Goal: Transaction & Acquisition: Purchase product/service

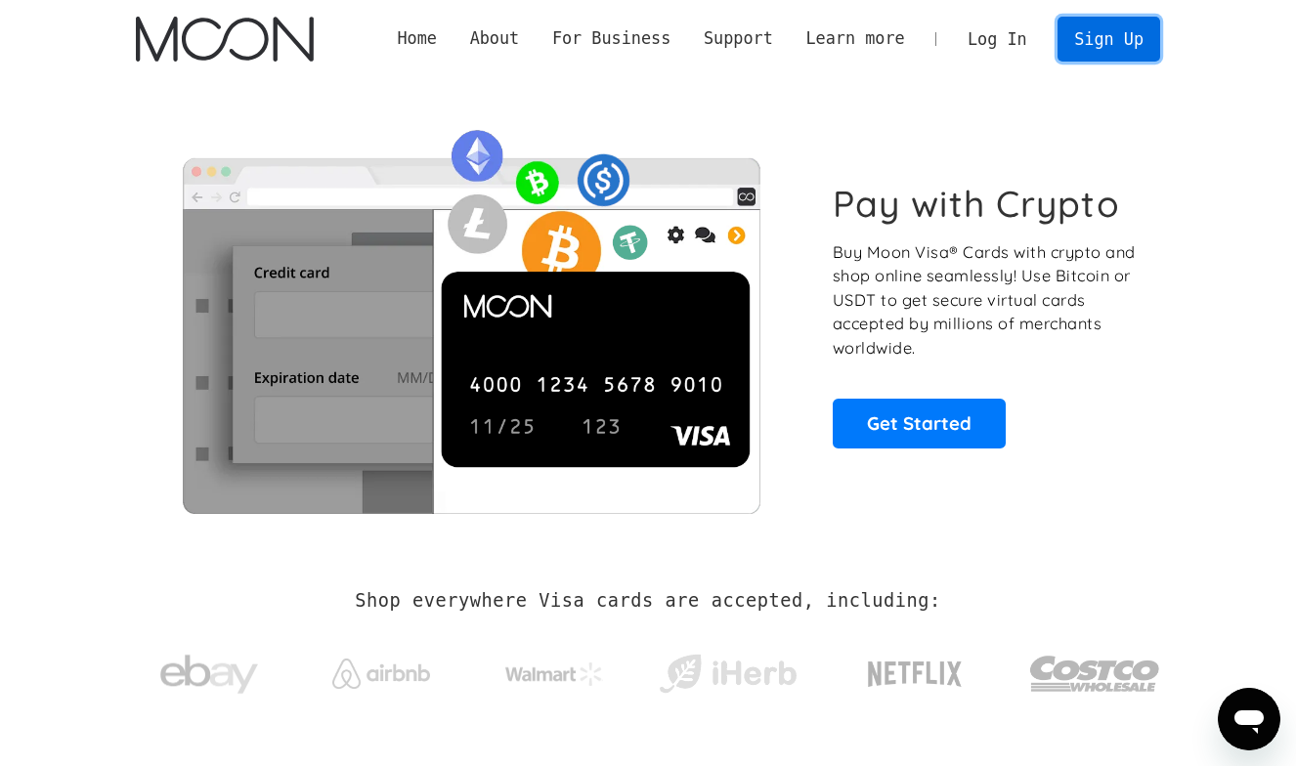
click at [1125, 36] on link "Sign Up" at bounding box center [1108, 39] width 102 height 44
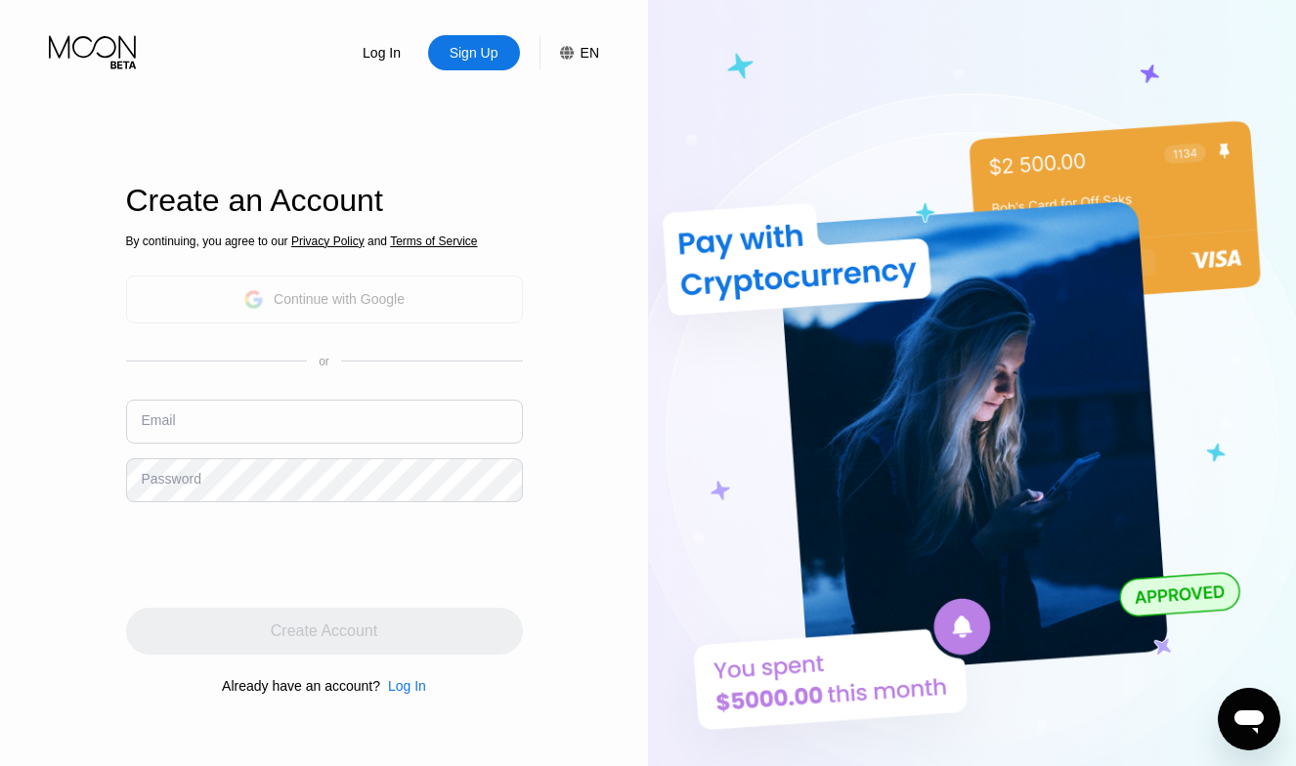
click at [267, 307] on div "Continue with Google" at bounding box center [323, 299] width 161 height 30
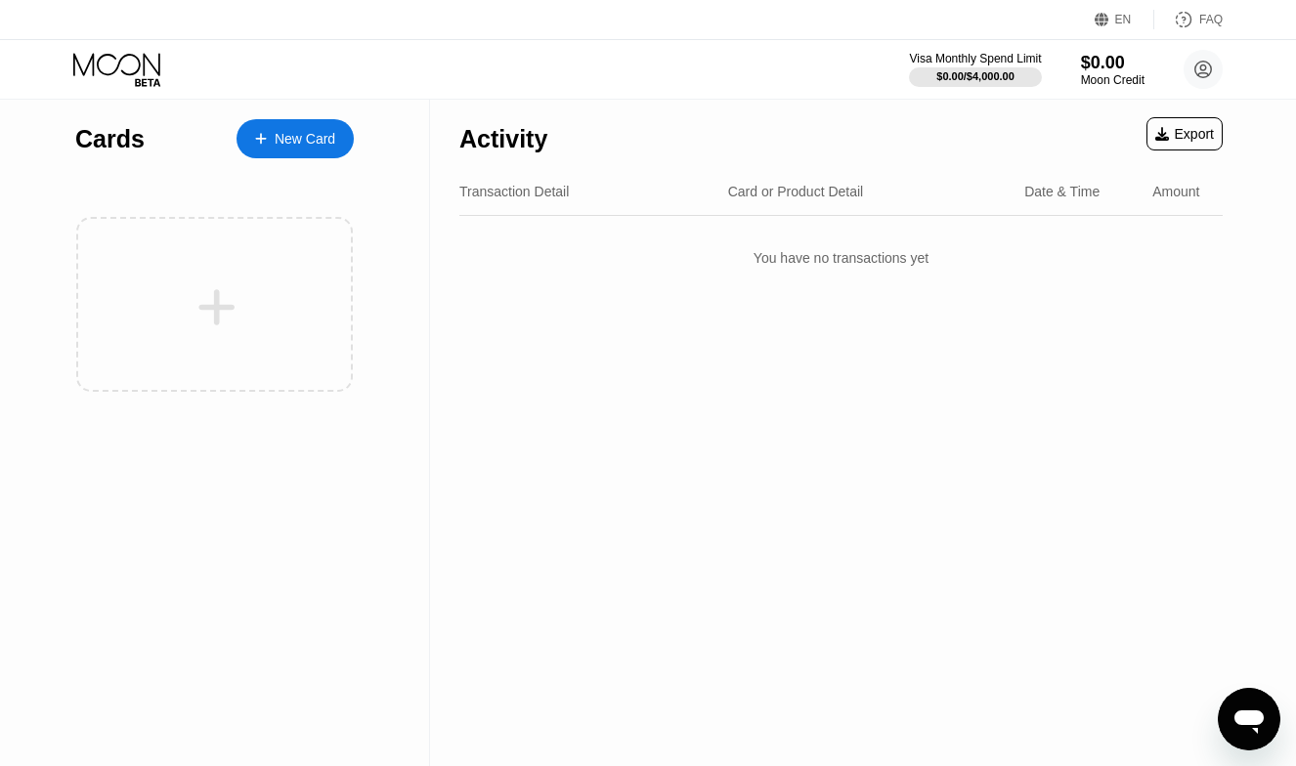
click at [291, 137] on div "New Card" at bounding box center [305, 139] width 61 height 17
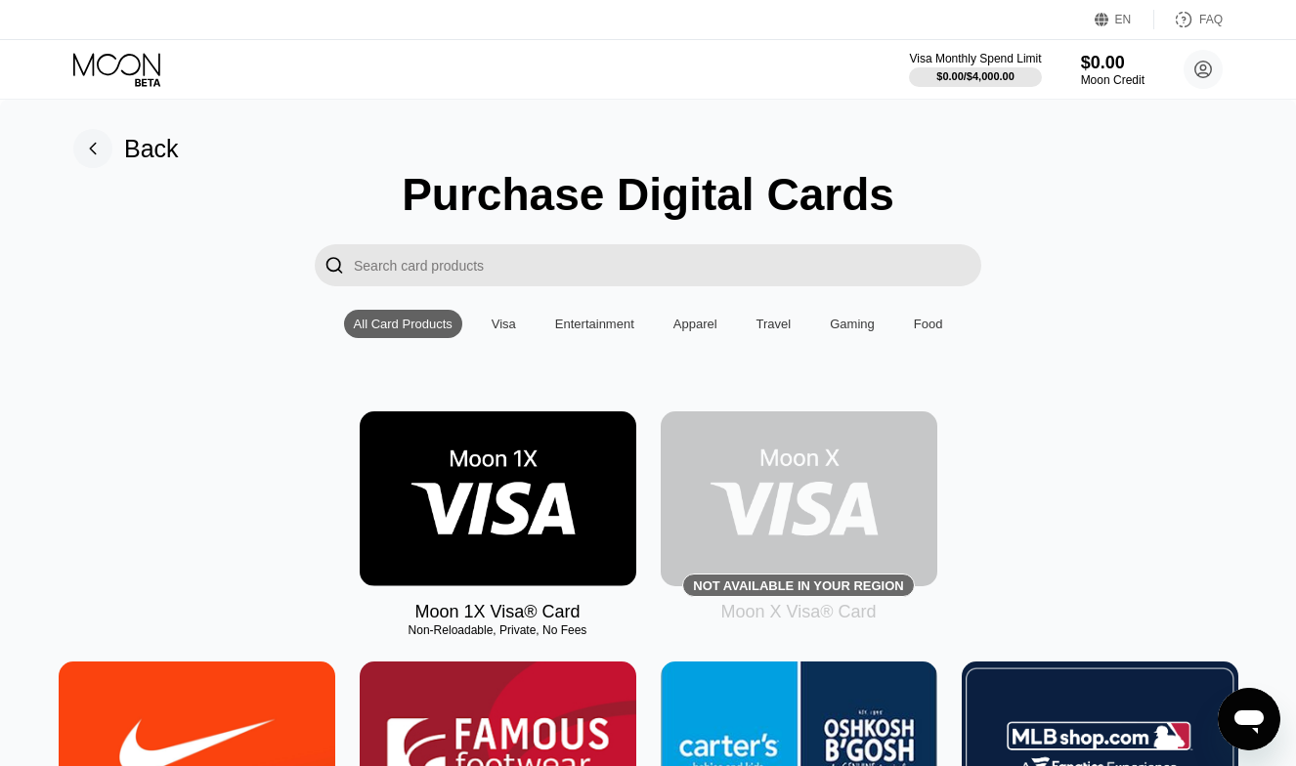
click at [537, 521] on img at bounding box center [498, 498] width 277 height 175
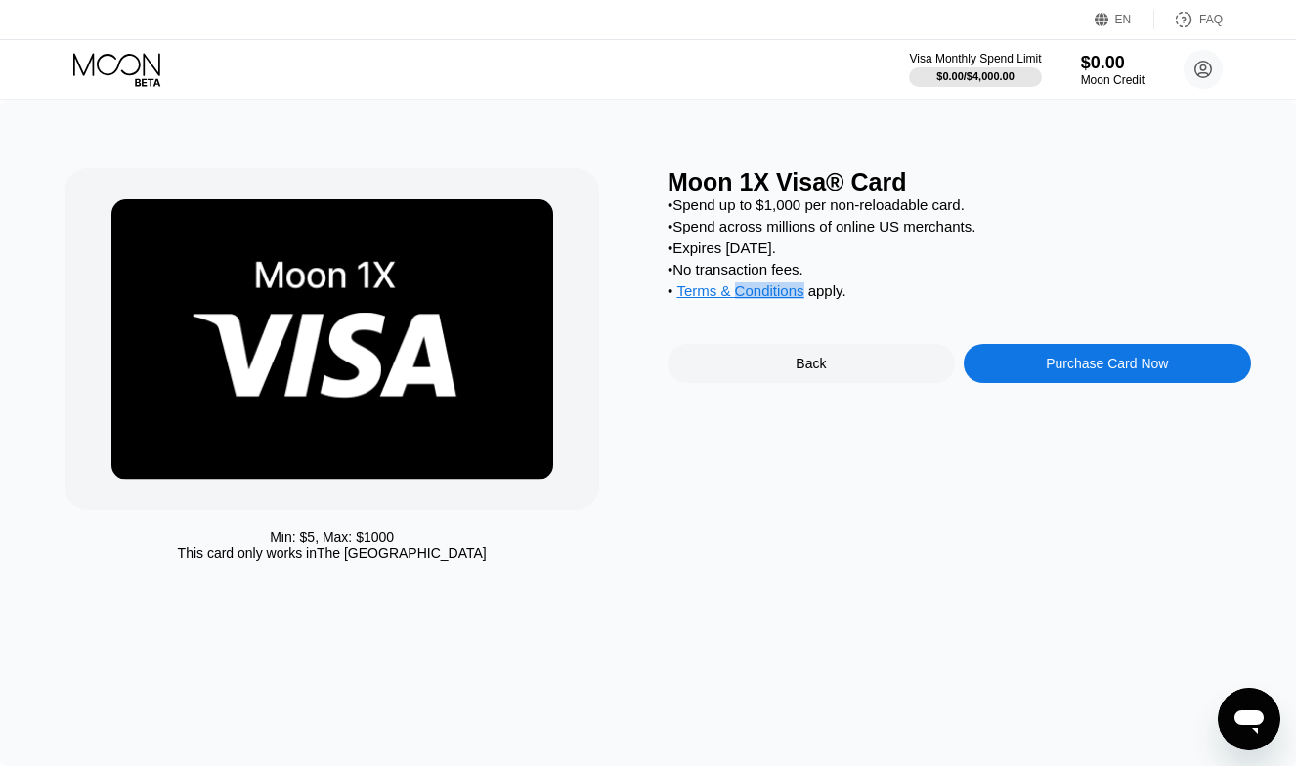
click at [768, 295] on span "Terms & Conditions" at bounding box center [739, 290] width 127 height 17
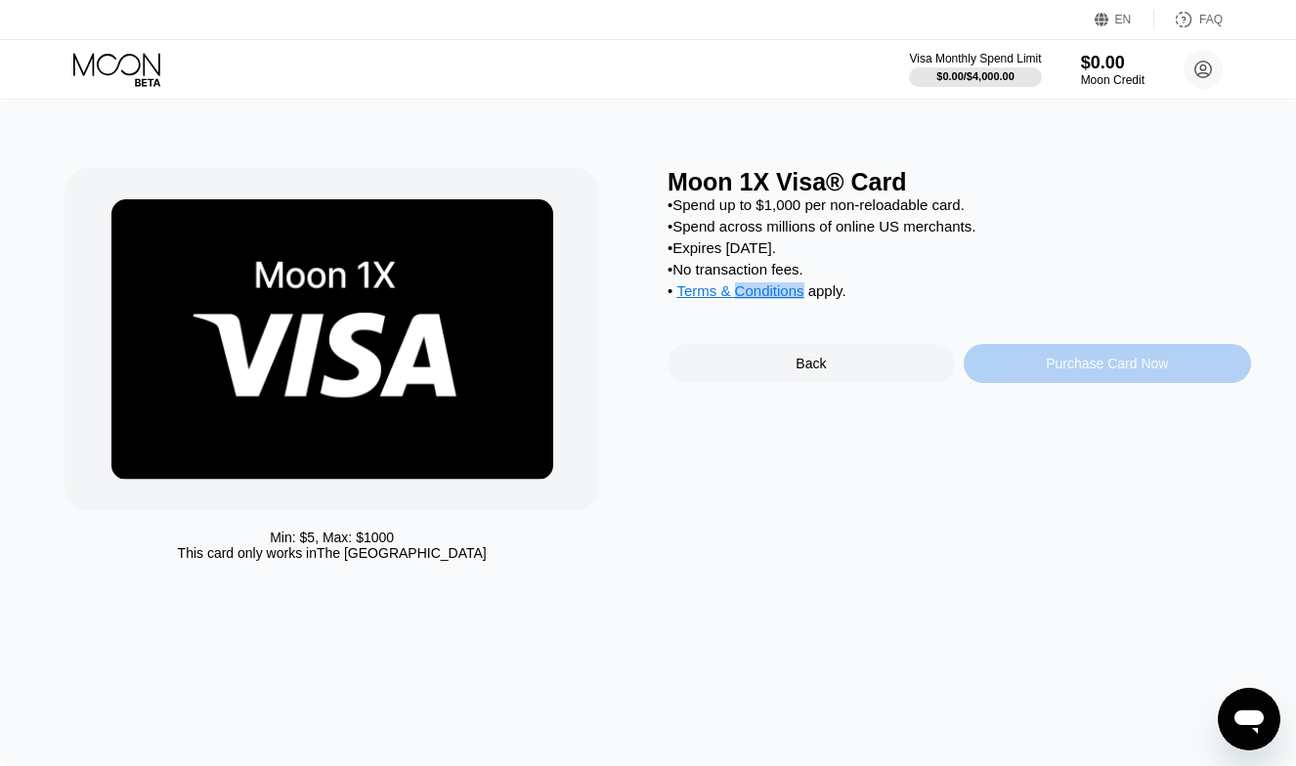
click at [1027, 367] on div "Purchase Card Now" at bounding box center [1107, 363] width 287 height 39
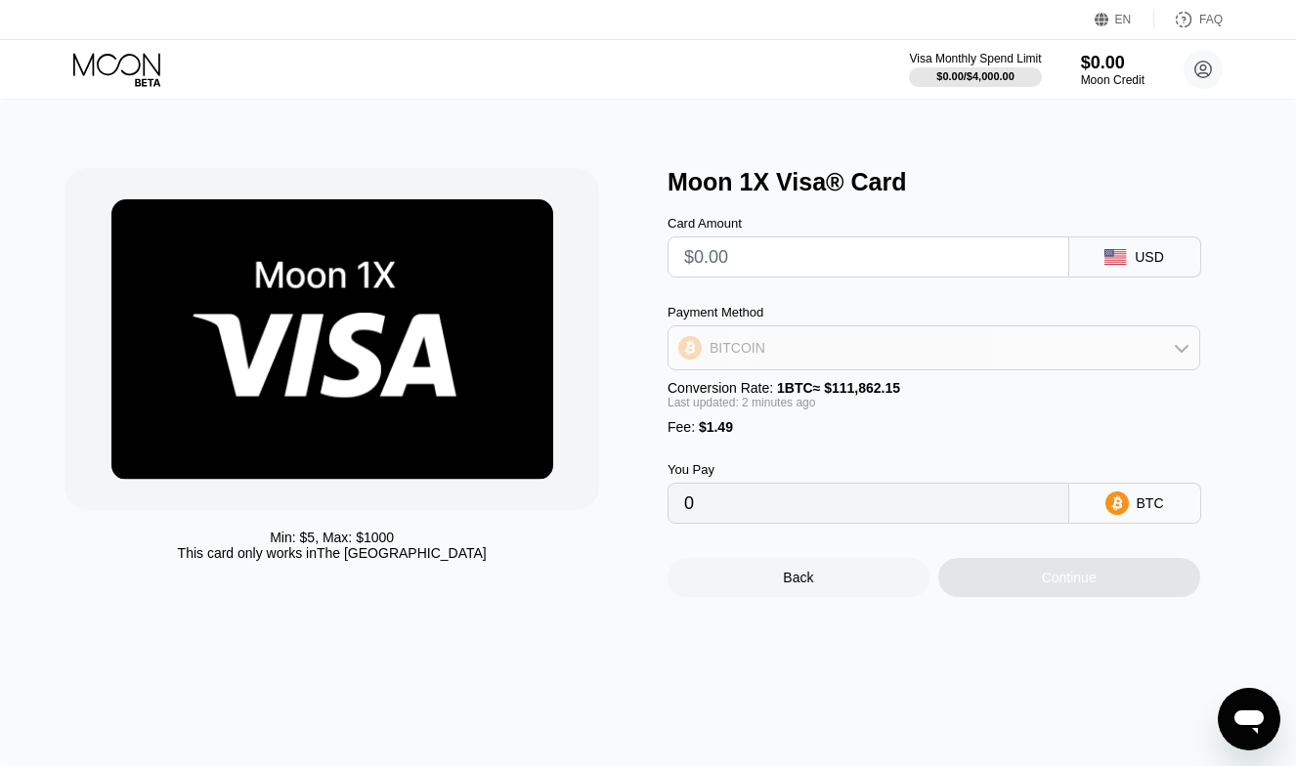
click at [1185, 358] on div "BITCOIN" at bounding box center [933, 347] width 531 height 39
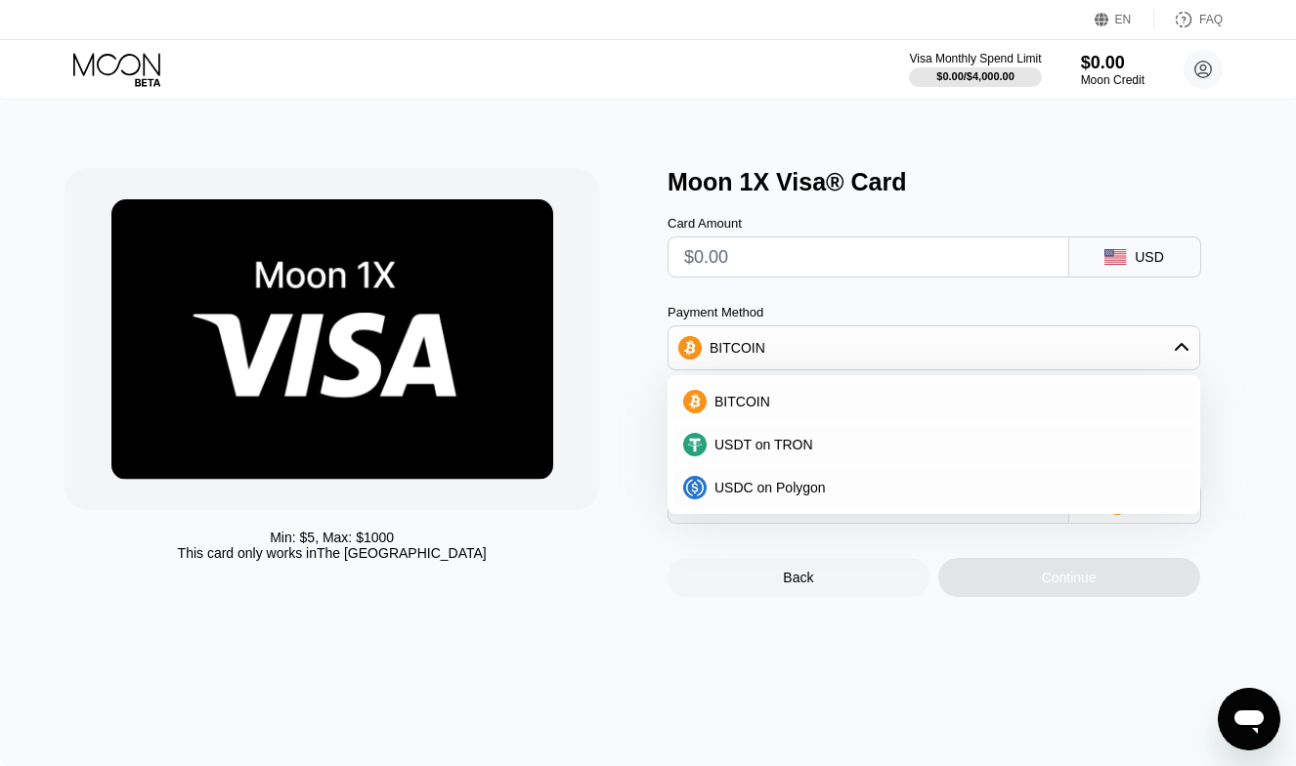
click at [1221, 311] on div "Card Amount USD Payment Method BITCOIN BITCOIN USDT on TRON USDC on Polygon Con…" at bounding box center [958, 359] width 583 height 327
click at [903, 262] on input "text" at bounding box center [868, 256] width 368 height 39
type input "$1"
type input "0.00002226"
type input "$10"
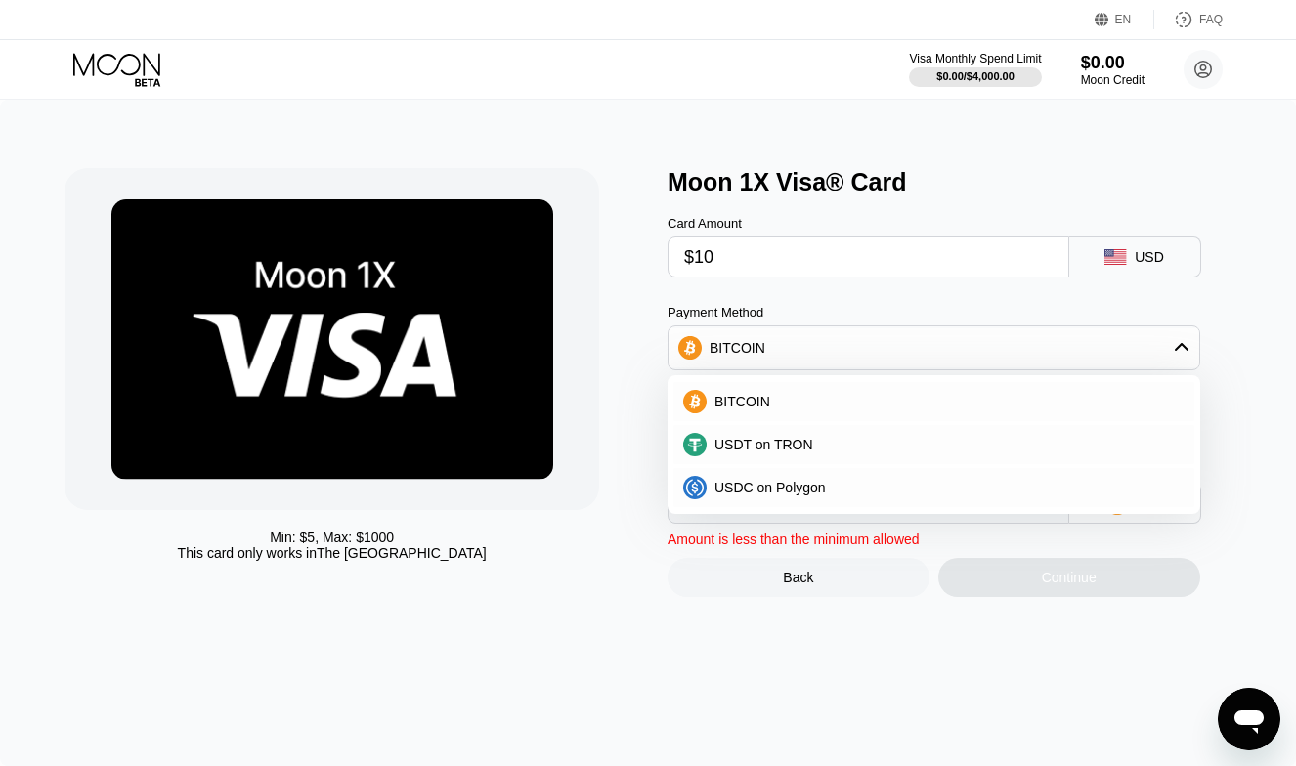
type input "0.00010272"
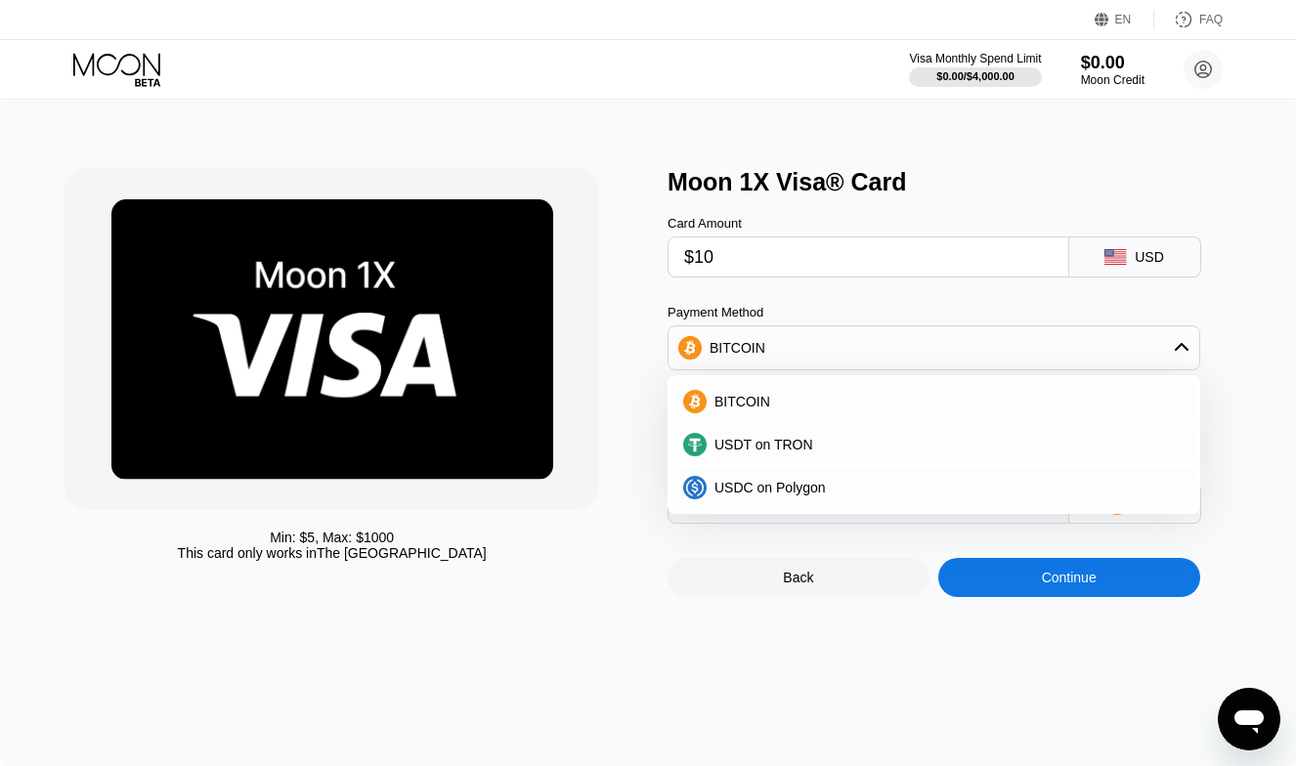
type input "$100"
type input "0.00090728"
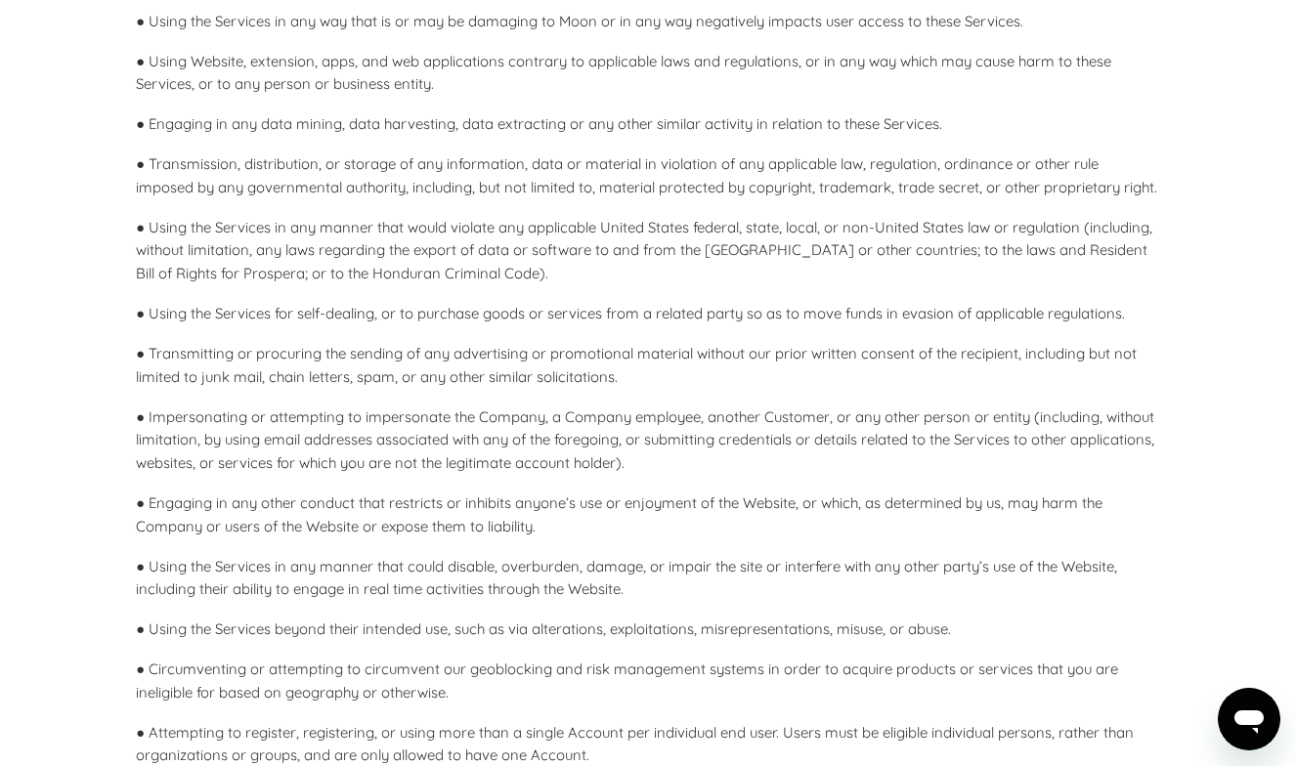
scroll to position [2299, 0]
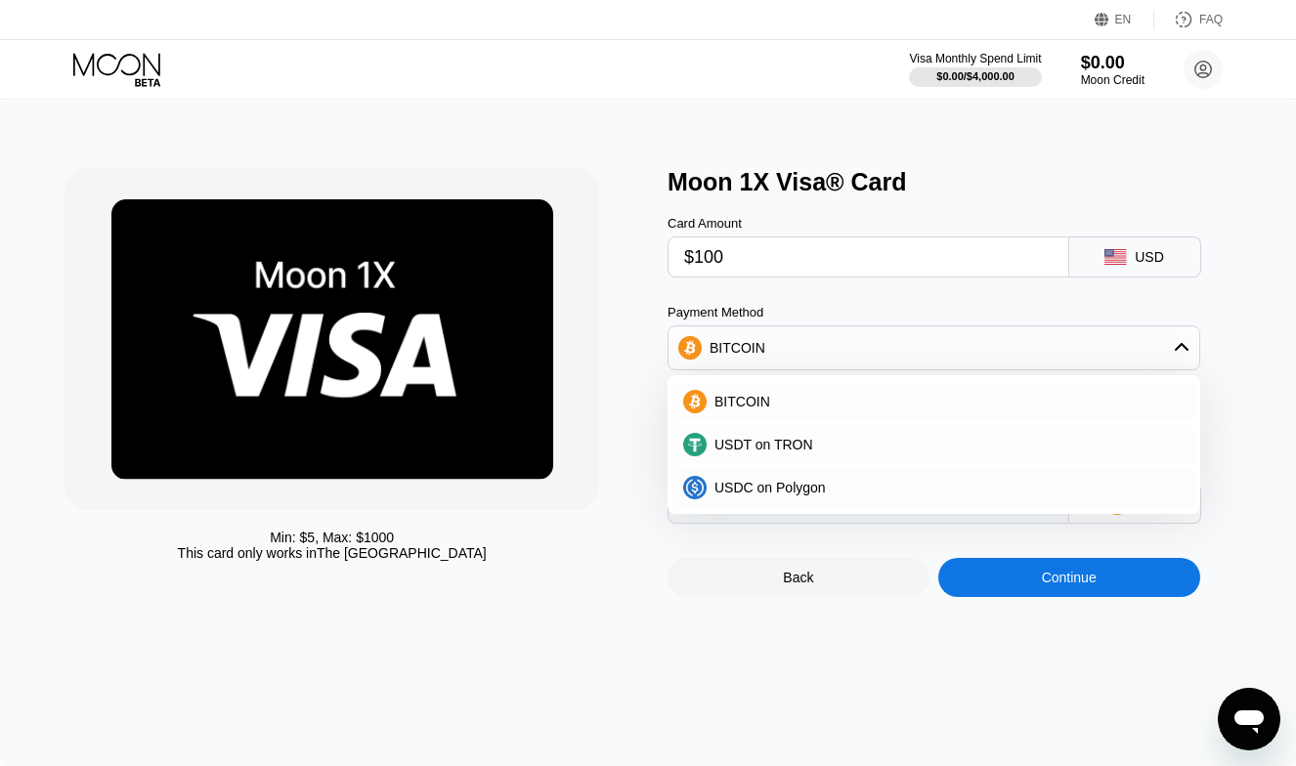
type input "$100"
click at [1015, 207] on div "Card Amount $100 USD" at bounding box center [958, 236] width 583 height 81
click at [774, 350] on div "BITCOIN" at bounding box center [933, 347] width 531 height 39
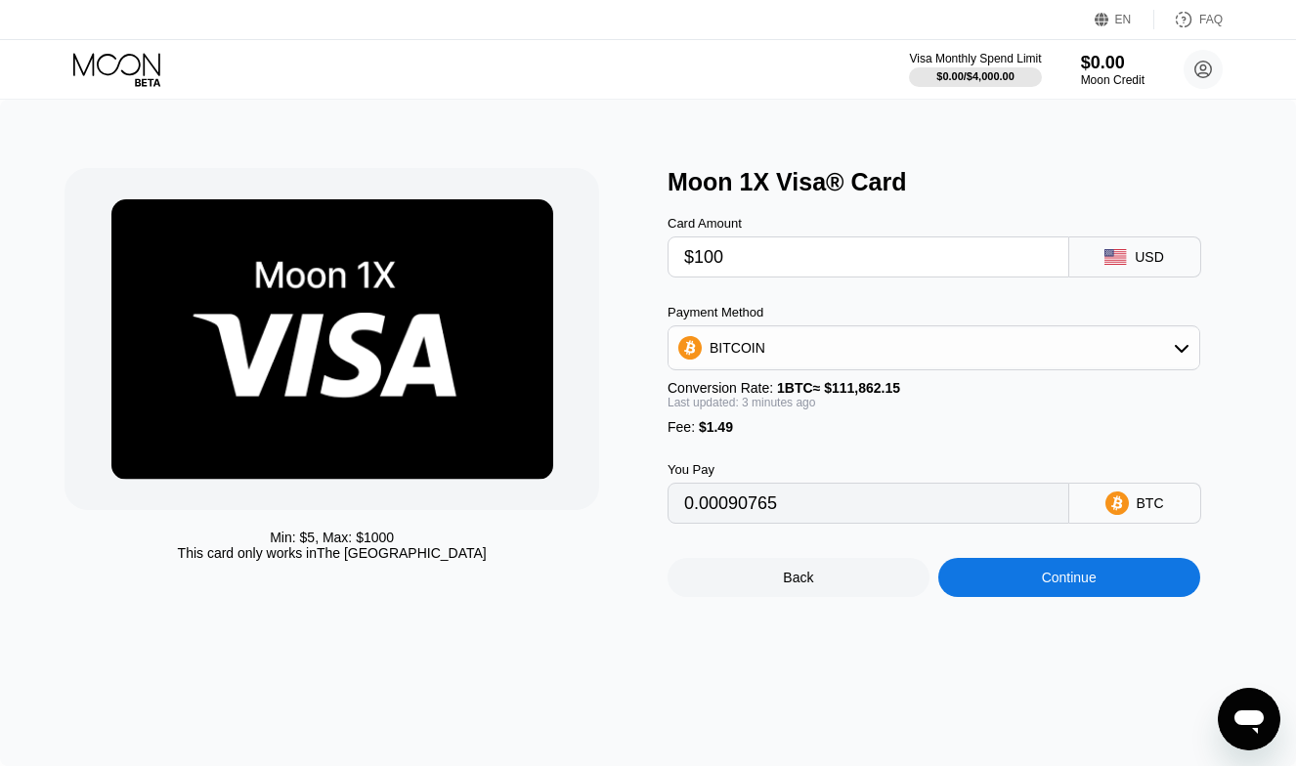
type input "0.00090765"
click at [1056, 577] on div "Continue" at bounding box center [1069, 578] width 55 height 16
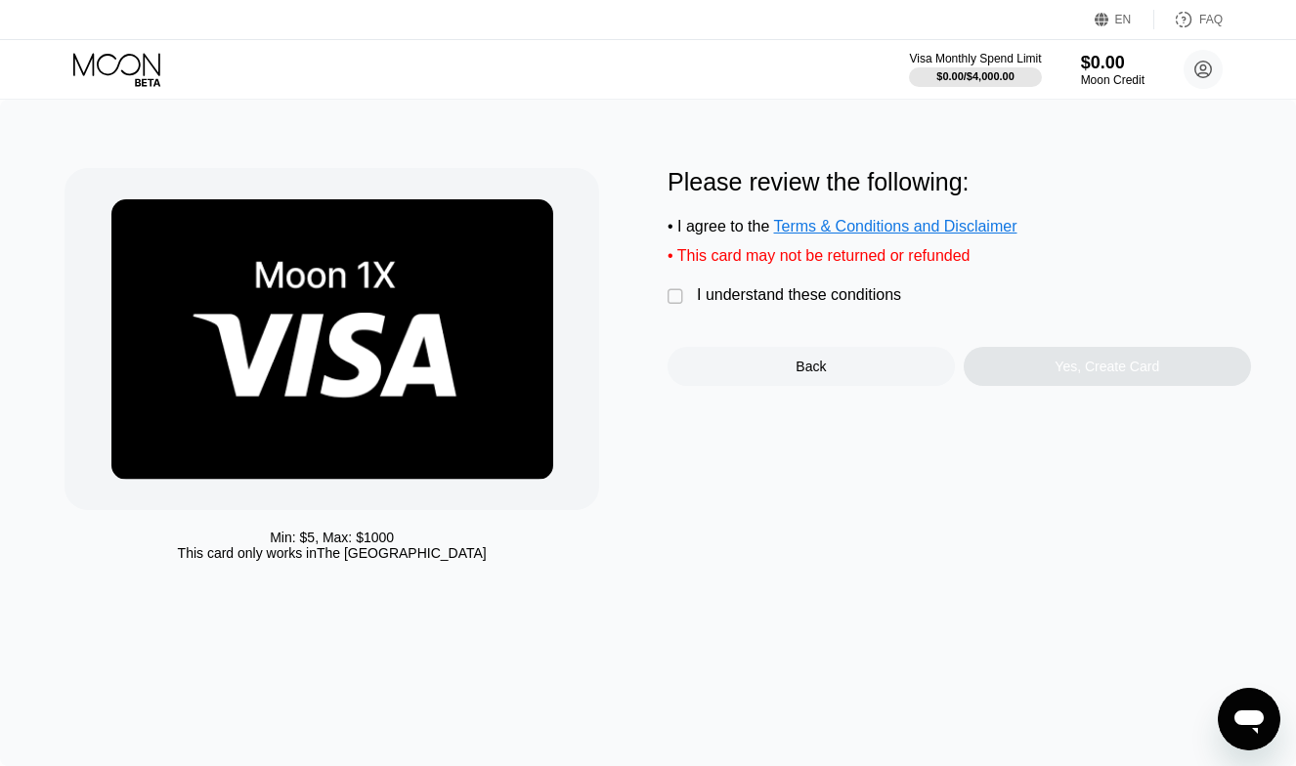
click at [673, 292] on div "" at bounding box center [677, 297] width 20 height 20
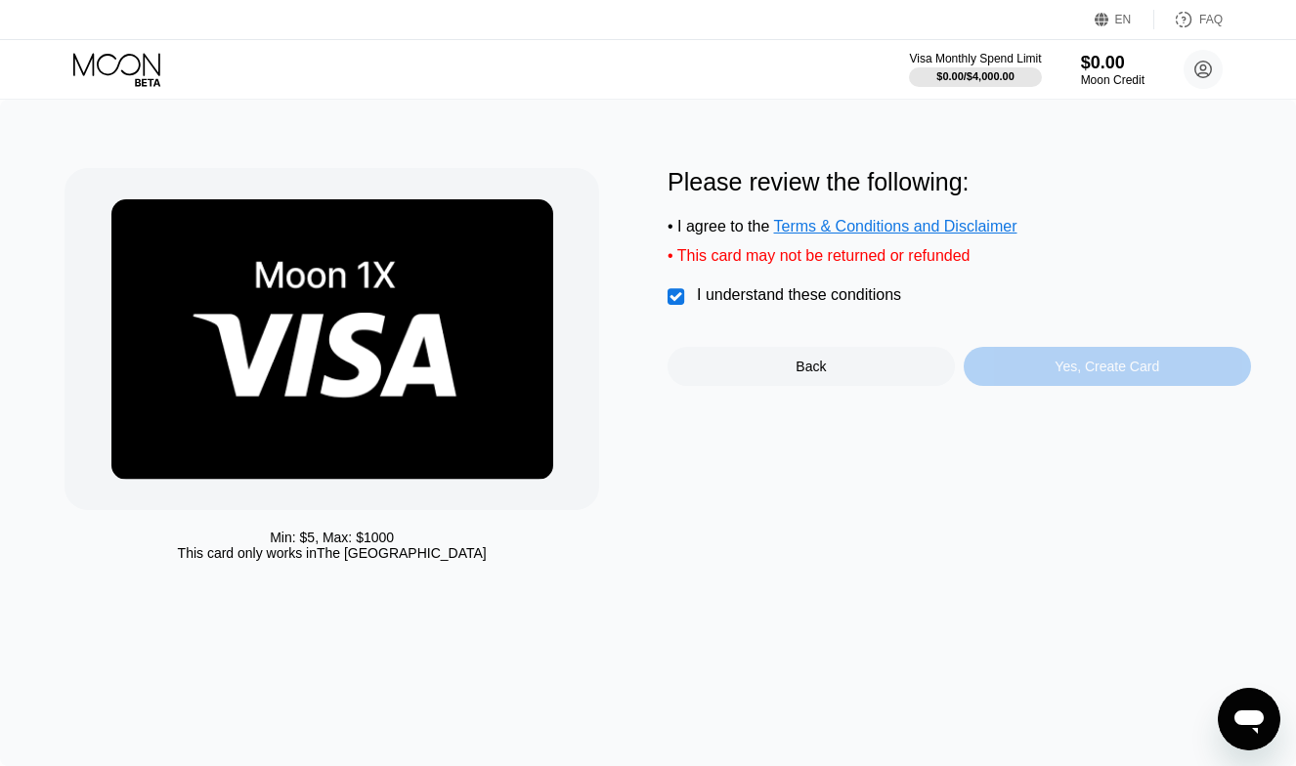
click at [1088, 366] on div "Yes, Create Card" at bounding box center [1106, 367] width 105 height 16
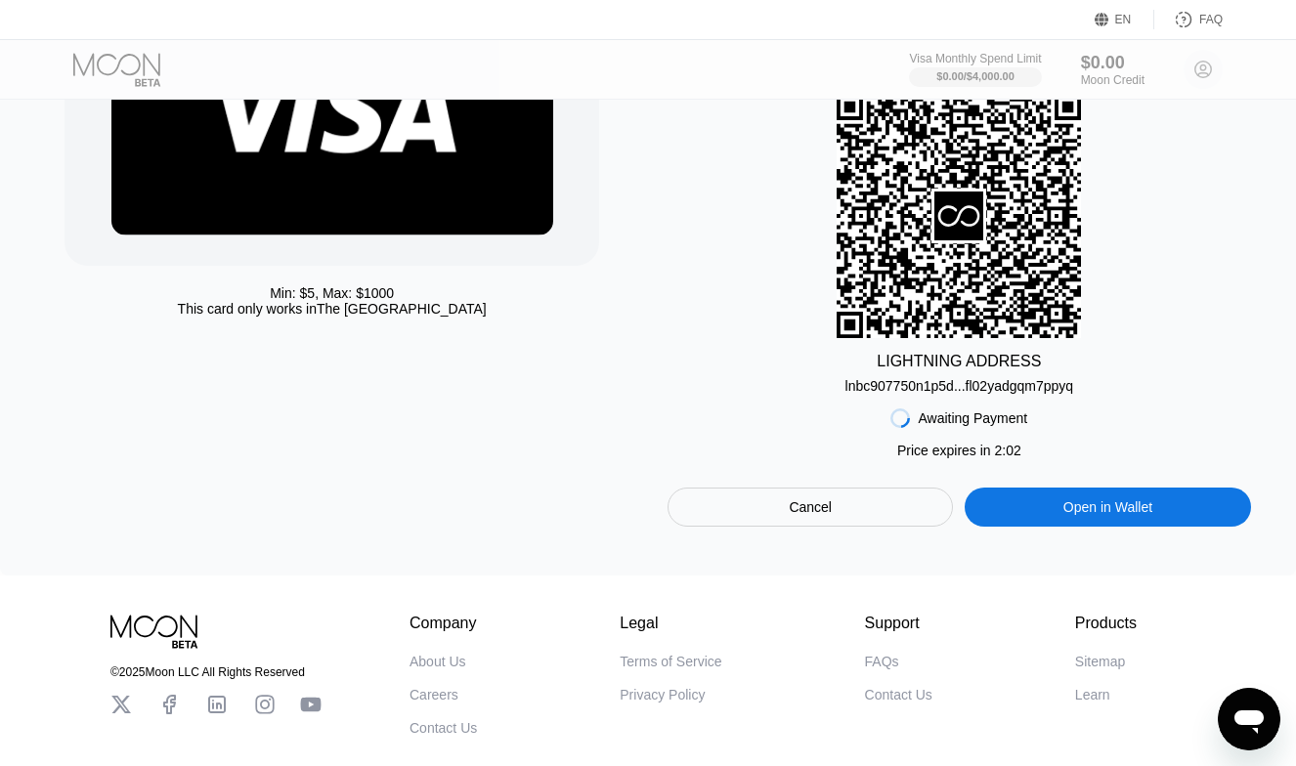
scroll to position [245, 0]
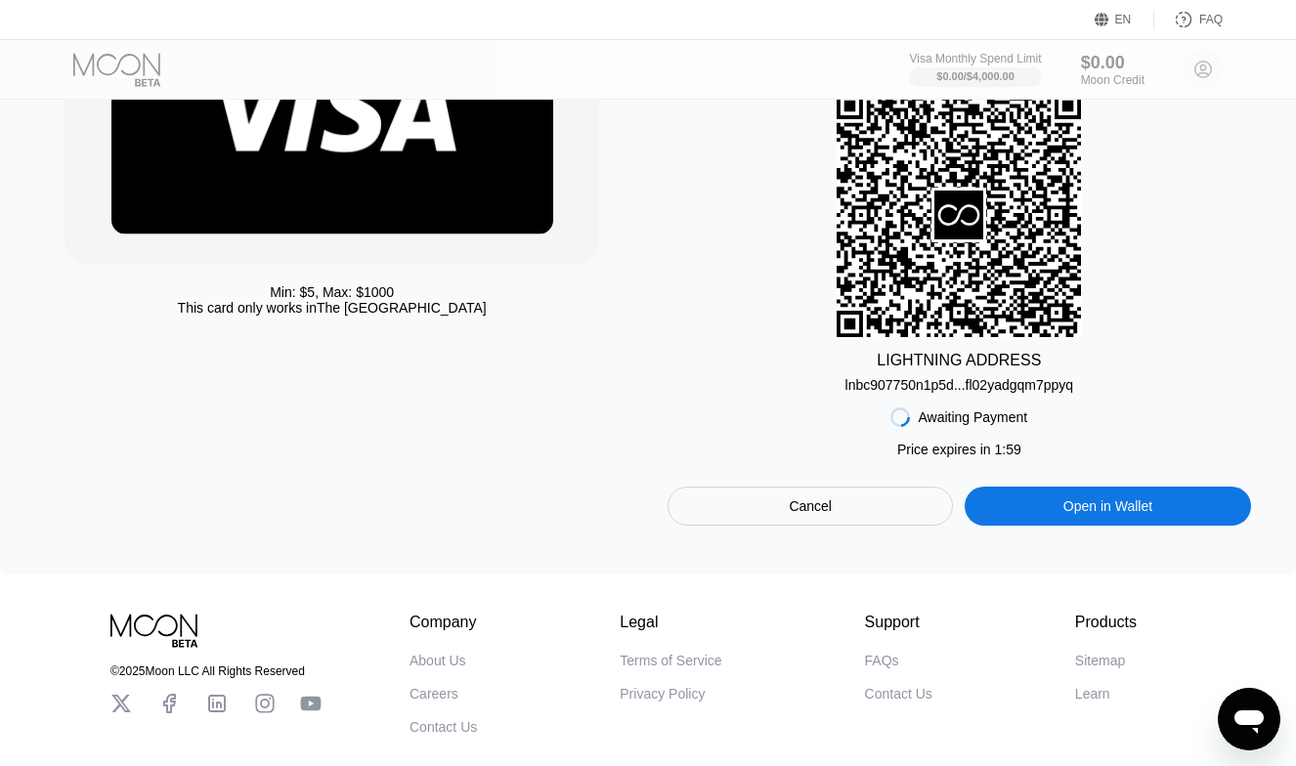
click at [895, 512] on div "Cancel" at bounding box center [809, 506] width 285 height 39
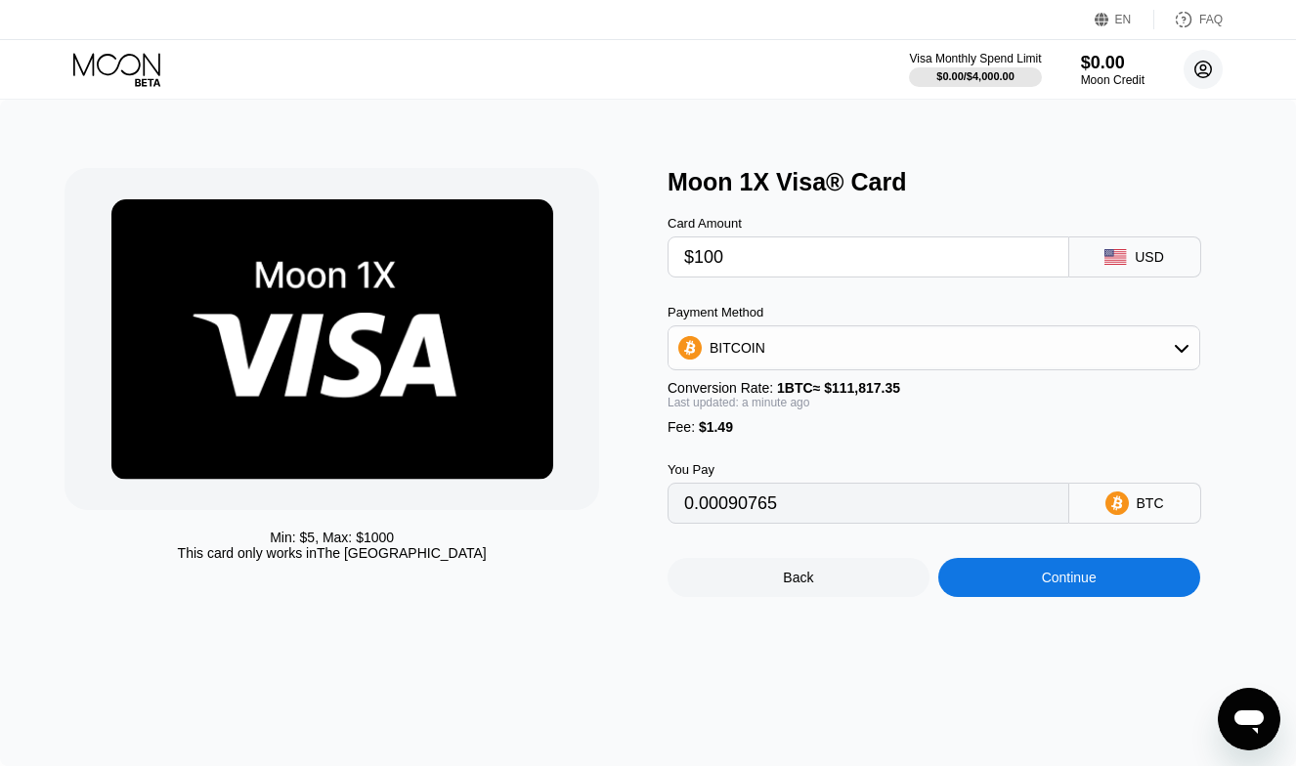
click at [1200, 78] on circle at bounding box center [1202, 69] width 39 height 39
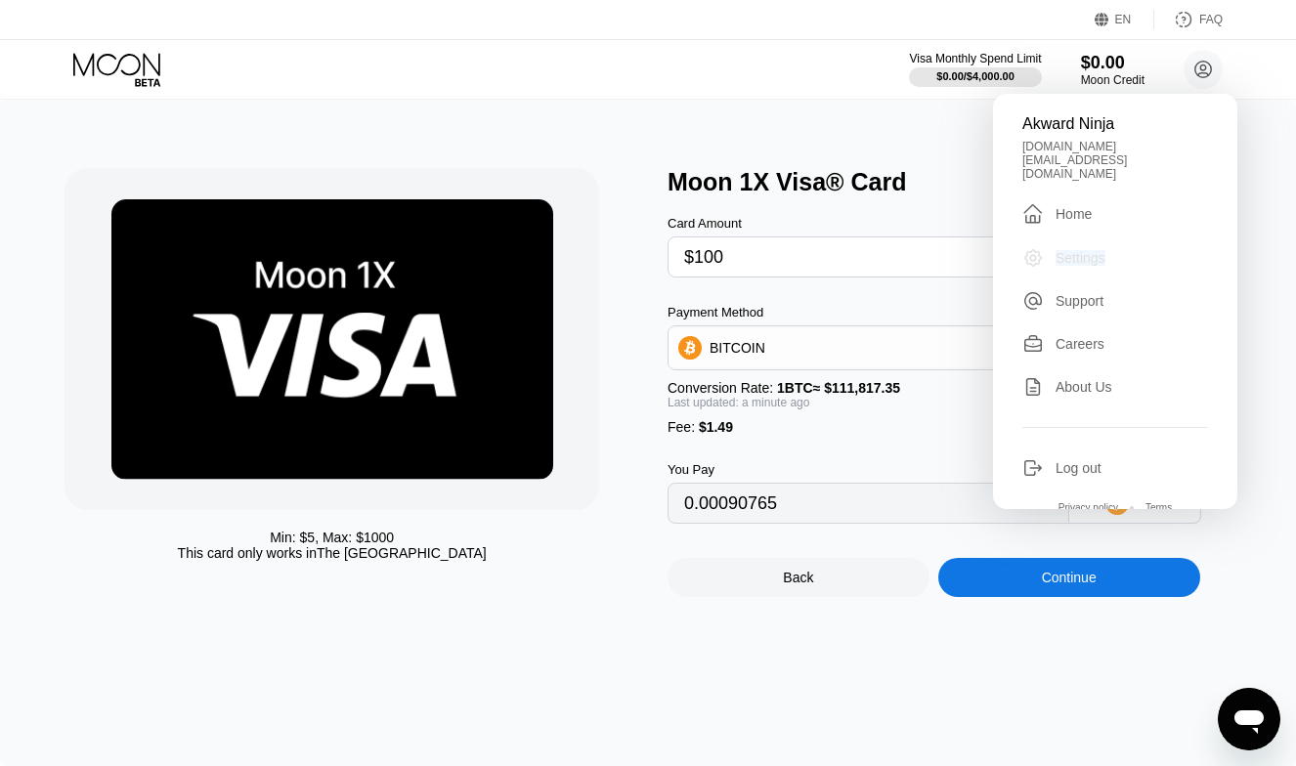
click at [1080, 250] on div "Settings" at bounding box center [1080, 258] width 50 height 16
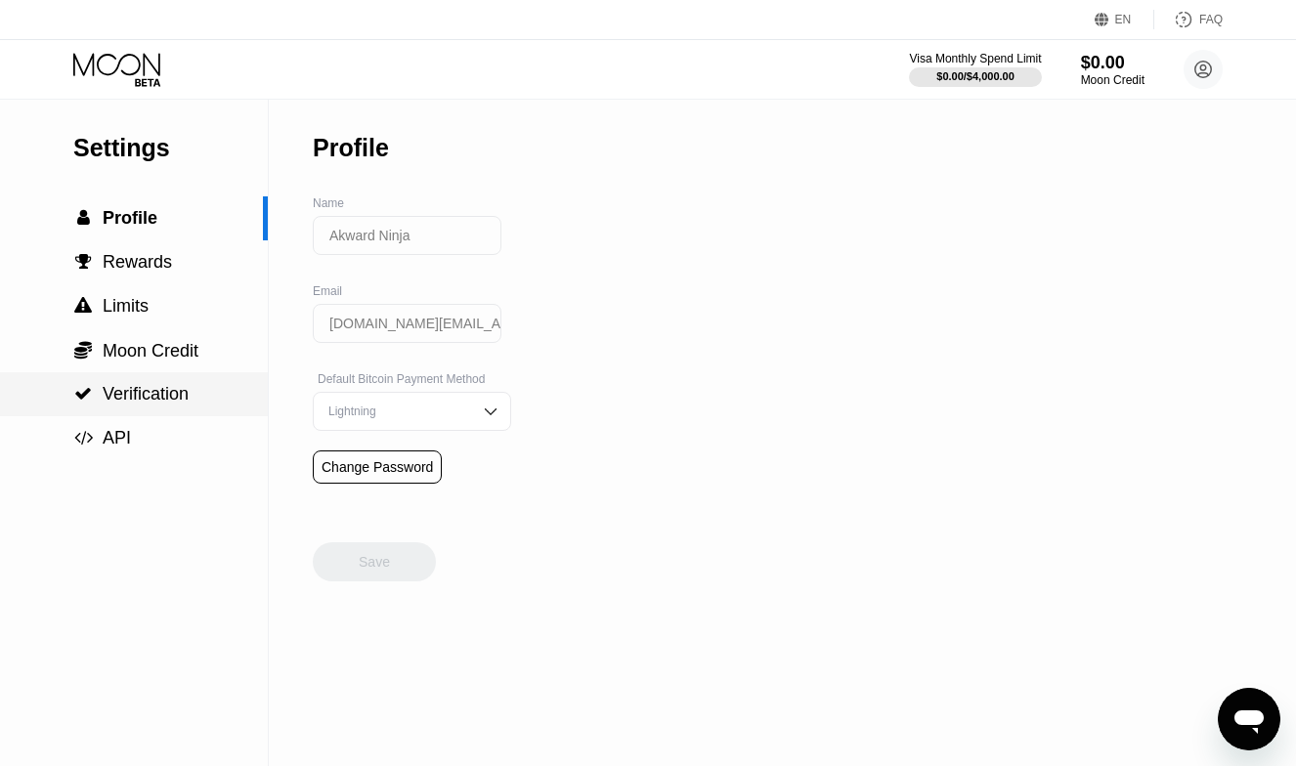
click at [157, 380] on div " Verification" at bounding box center [134, 394] width 268 height 44
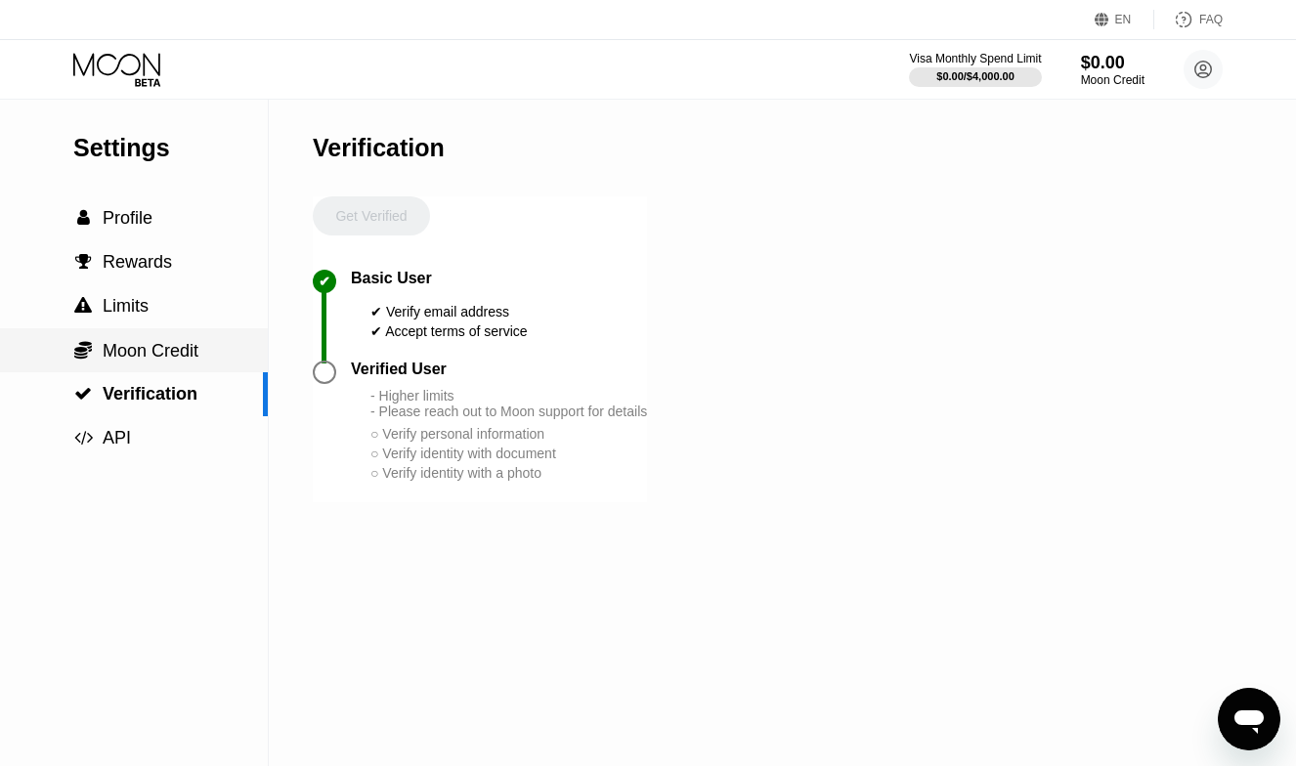
click at [150, 354] on span "Moon Credit" at bounding box center [151, 351] width 96 height 20
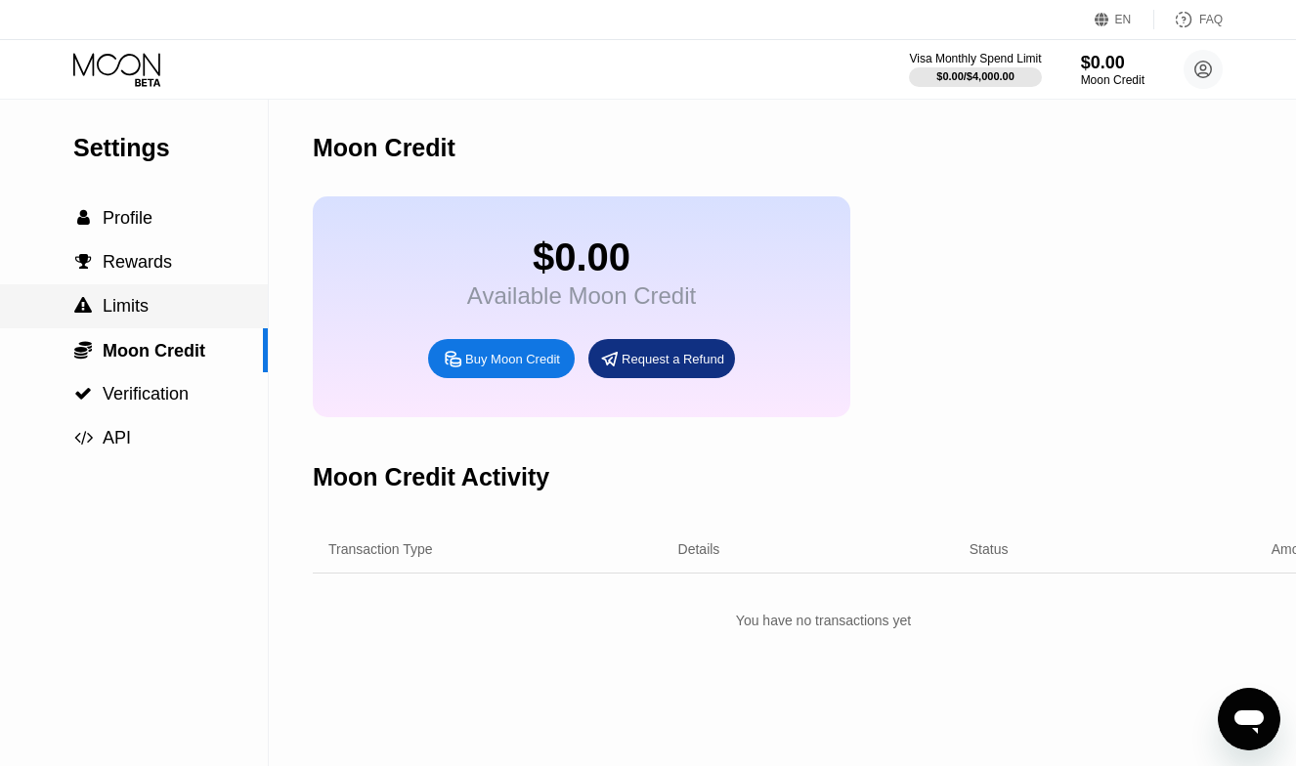
click at [143, 315] on span "Limits" at bounding box center [126, 306] width 46 height 20
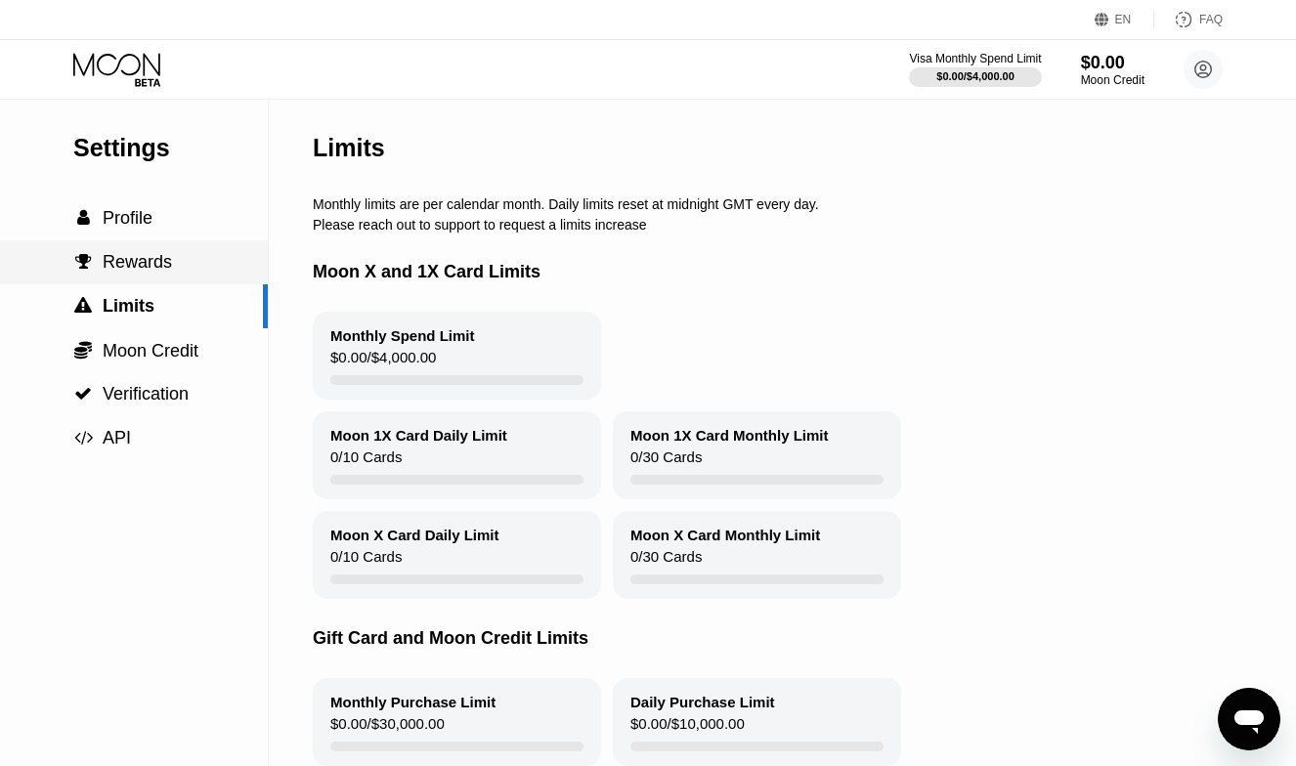
click at [124, 253] on span "Rewards" at bounding box center [137, 262] width 69 height 20
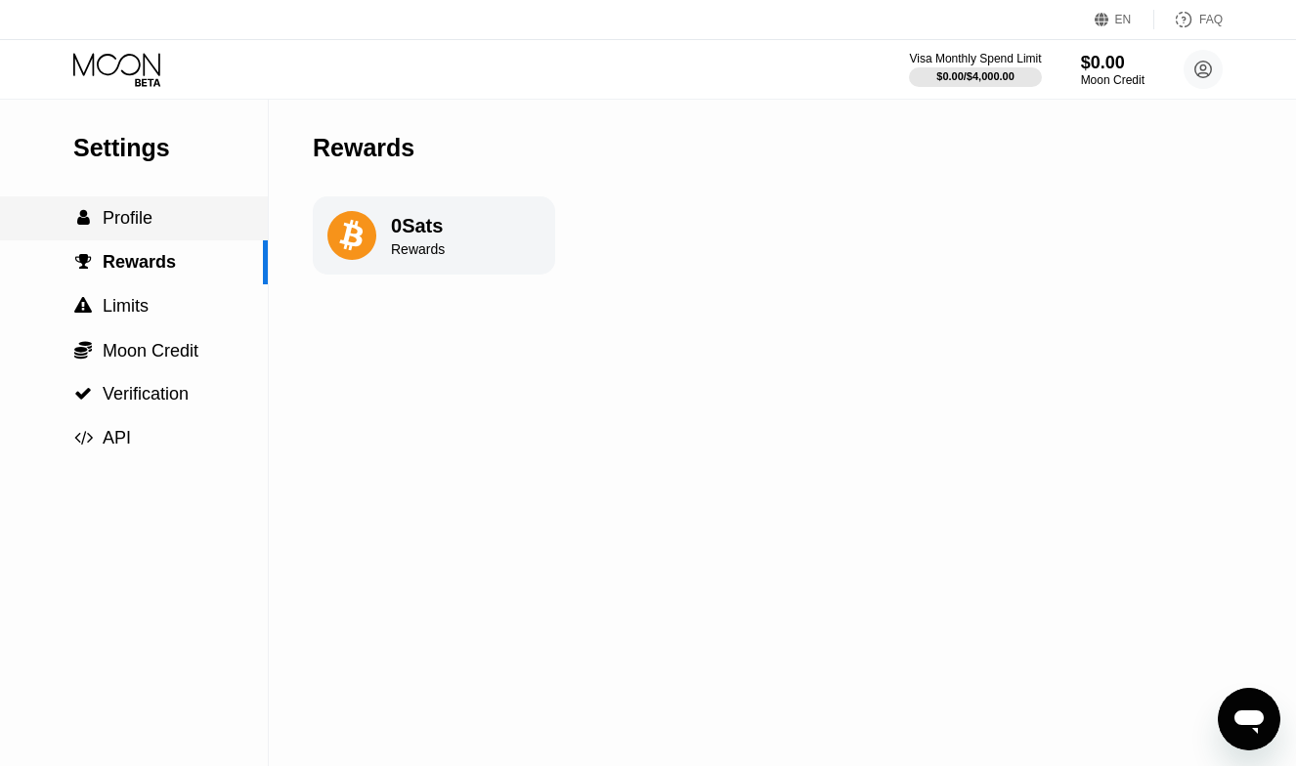
click at [128, 226] on span "Profile" at bounding box center [128, 218] width 50 height 20
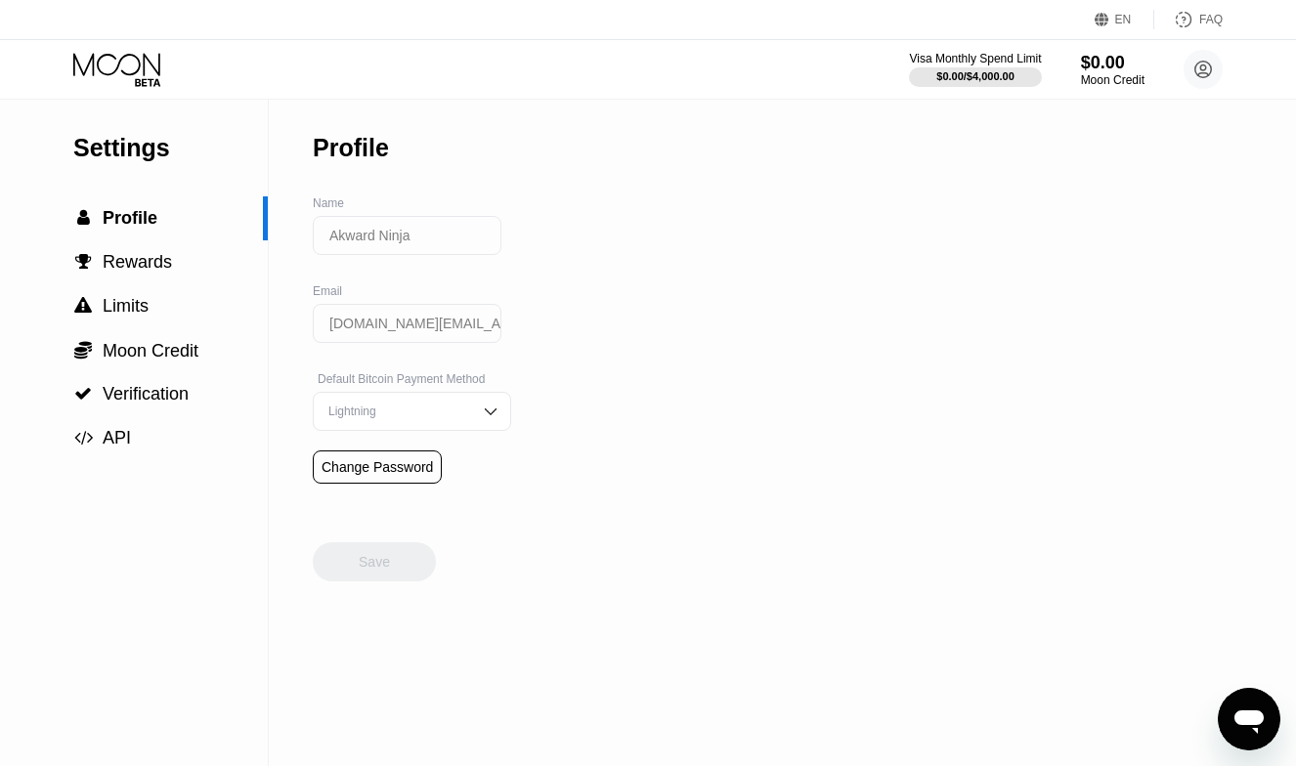
click at [387, 232] on input "Akward Ninja" at bounding box center [407, 235] width 189 height 39
click at [122, 207] on div " Profile" at bounding box center [134, 218] width 268 height 44
click at [990, 57] on div "Visa Monthly Spend Limit" at bounding box center [975, 59] width 135 height 14
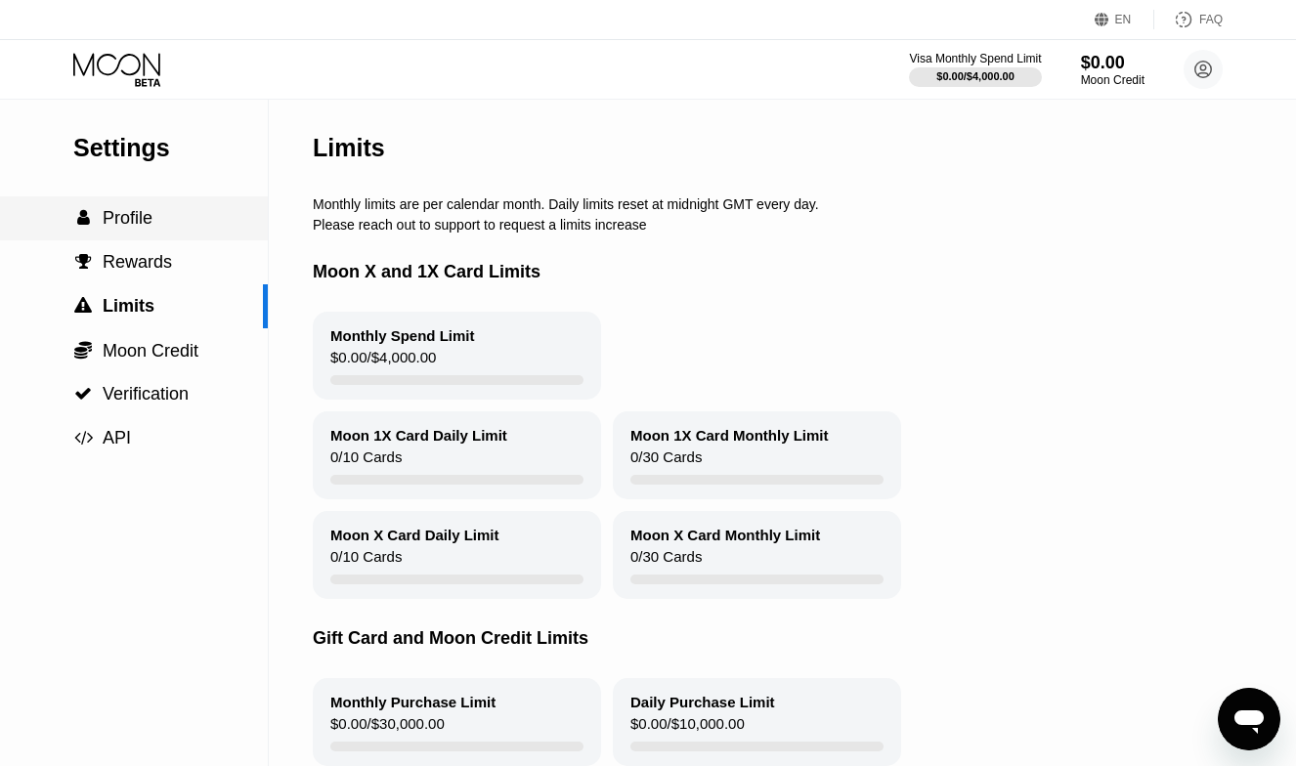
click at [135, 209] on span "Profile" at bounding box center [128, 218] width 50 height 20
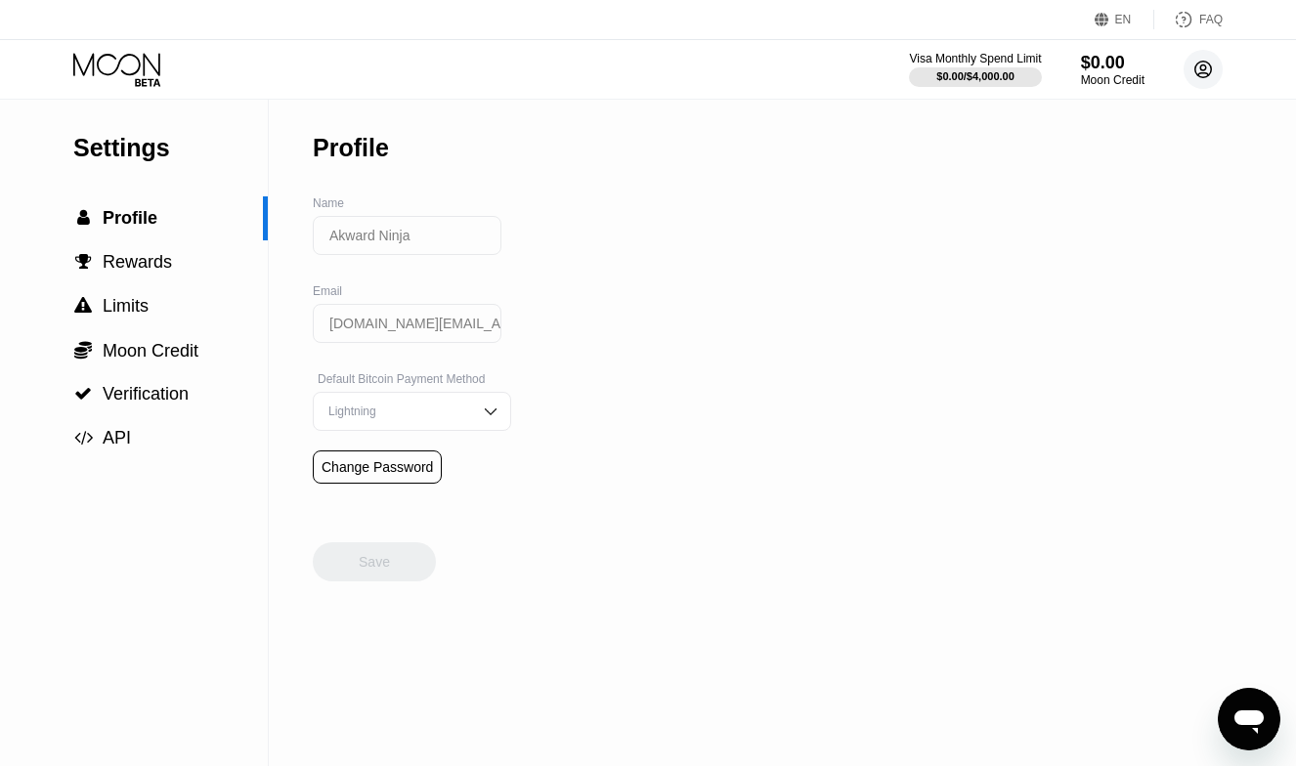
click at [1220, 64] on circle at bounding box center [1202, 69] width 39 height 39
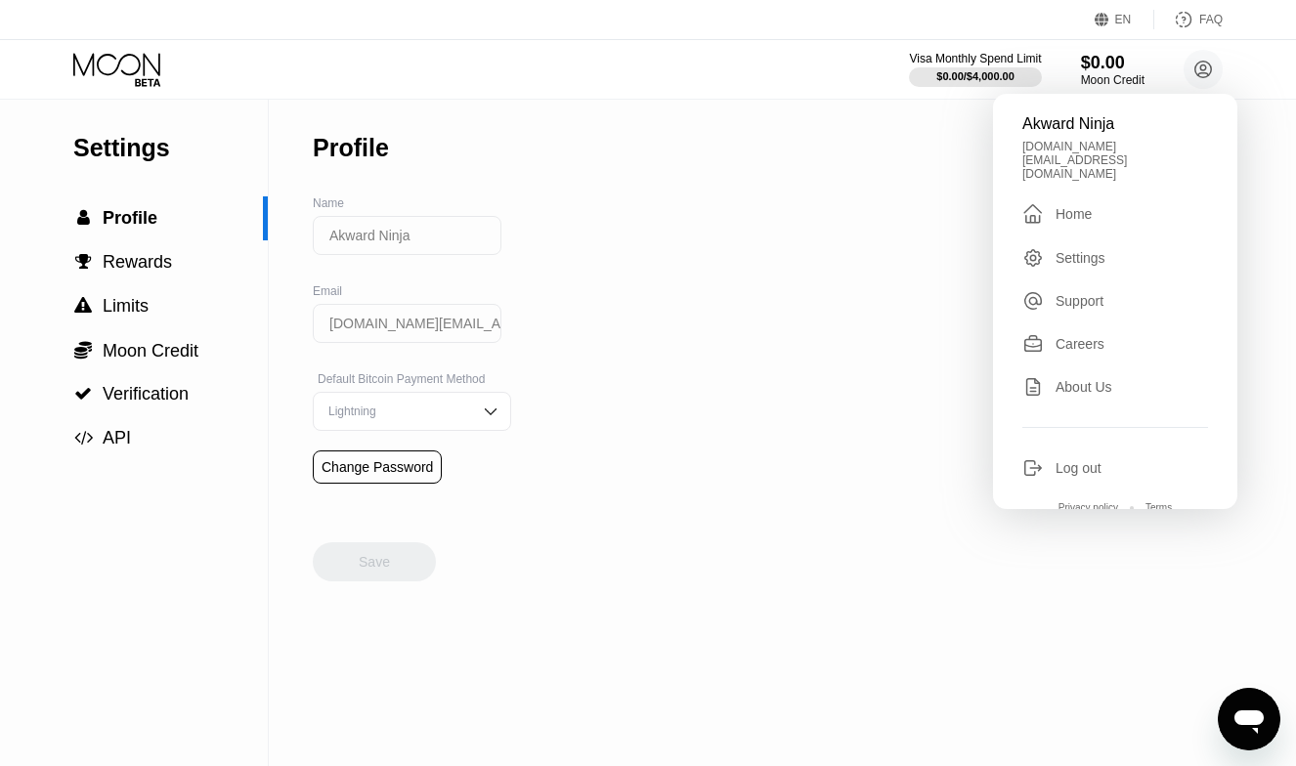
click at [1060, 206] on div "Home" at bounding box center [1073, 214] width 36 height 16
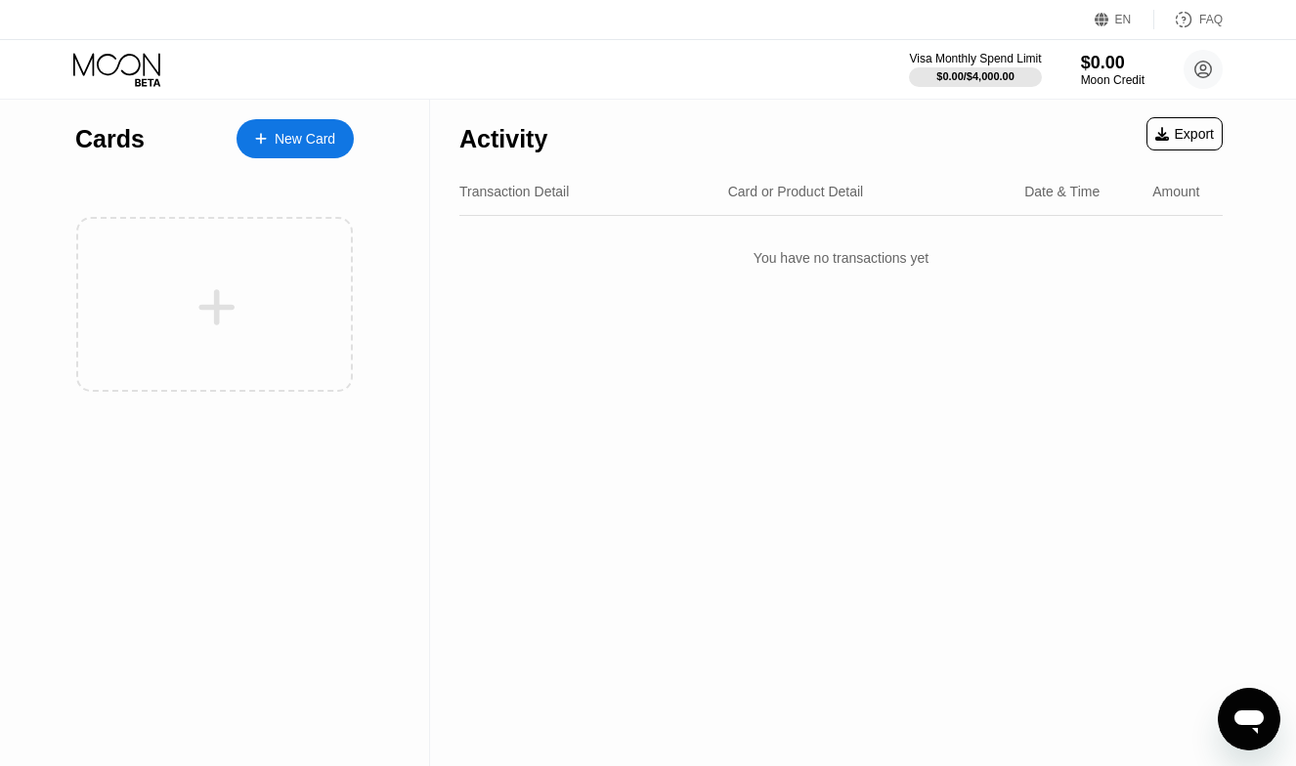
click at [279, 119] on div "New Card" at bounding box center [294, 138] width 117 height 39
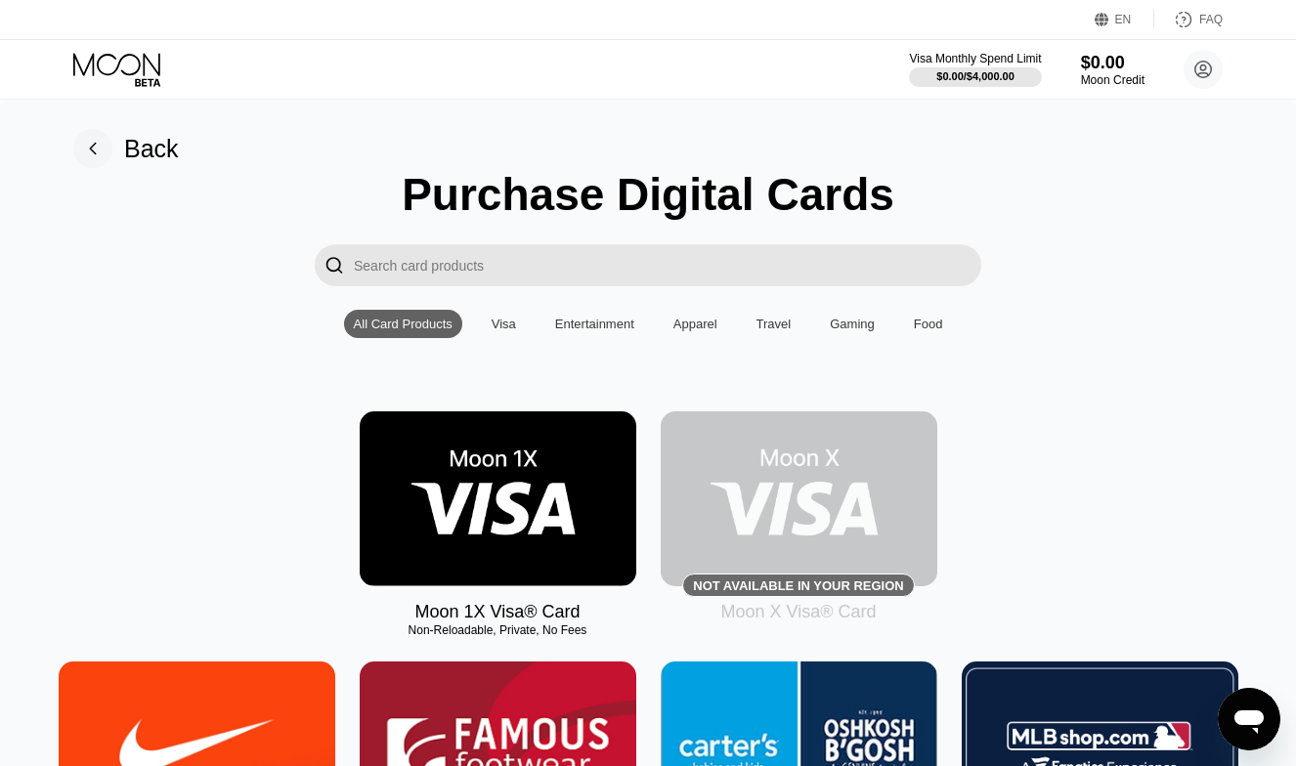
click at [488, 466] on img at bounding box center [498, 498] width 277 height 175
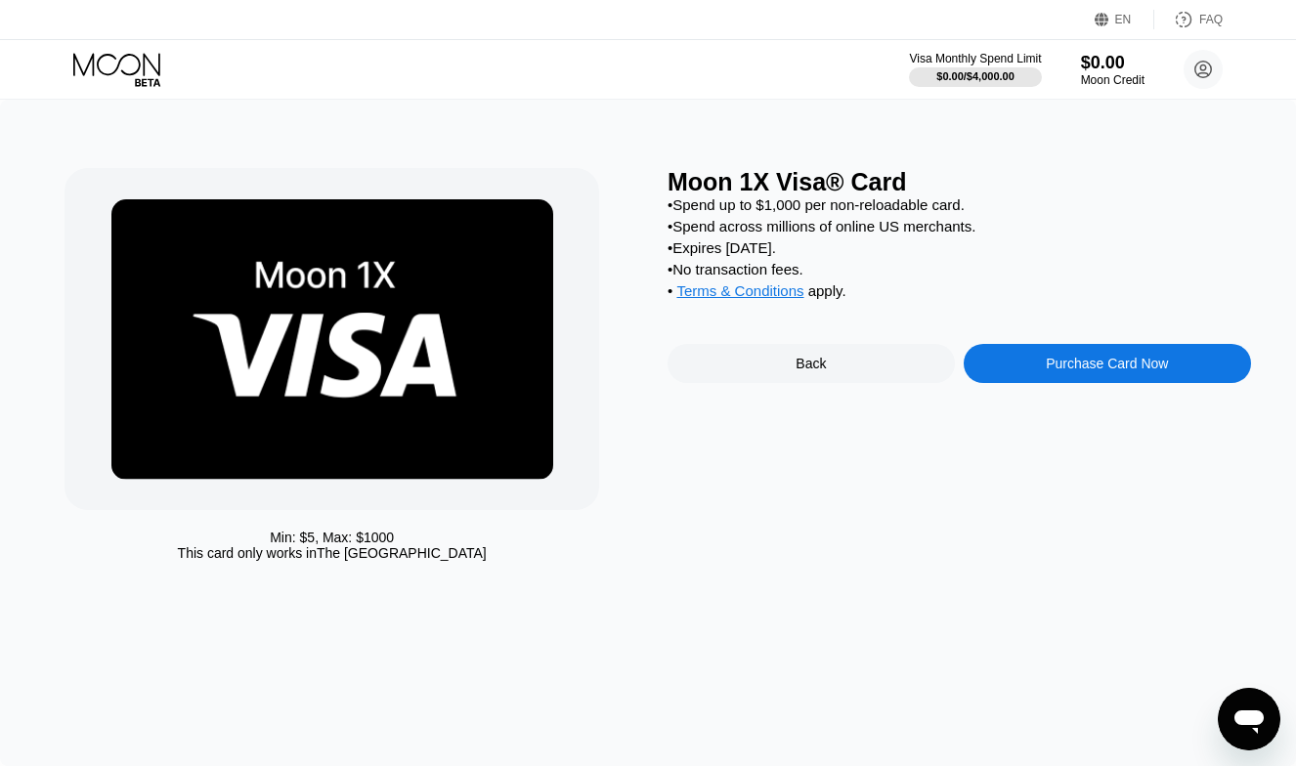
click at [1062, 351] on div "Purchase Card Now" at bounding box center [1107, 363] width 287 height 39
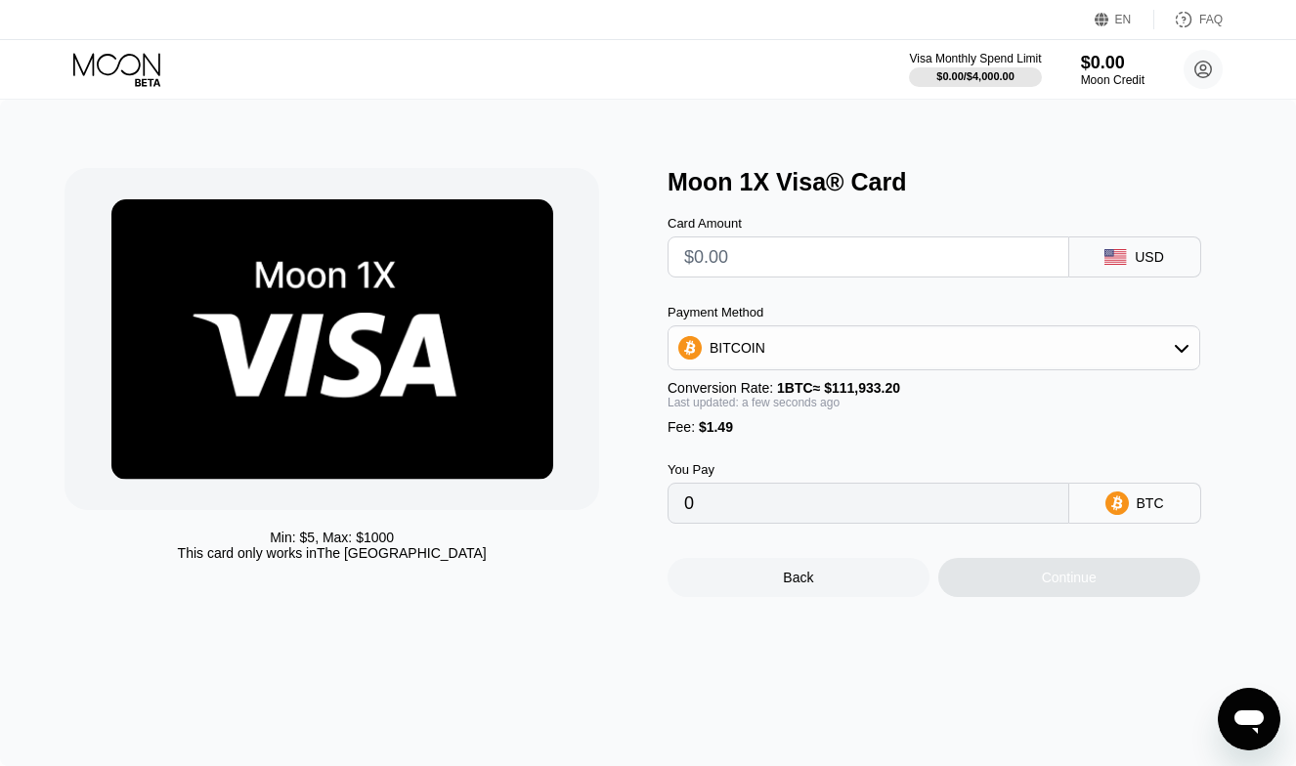
click at [896, 245] on input "text" at bounding box center [868, 256] width 368 height 39
type input "$1"
type input "0.00002225"
type input "$10"
type input "0.00010266"
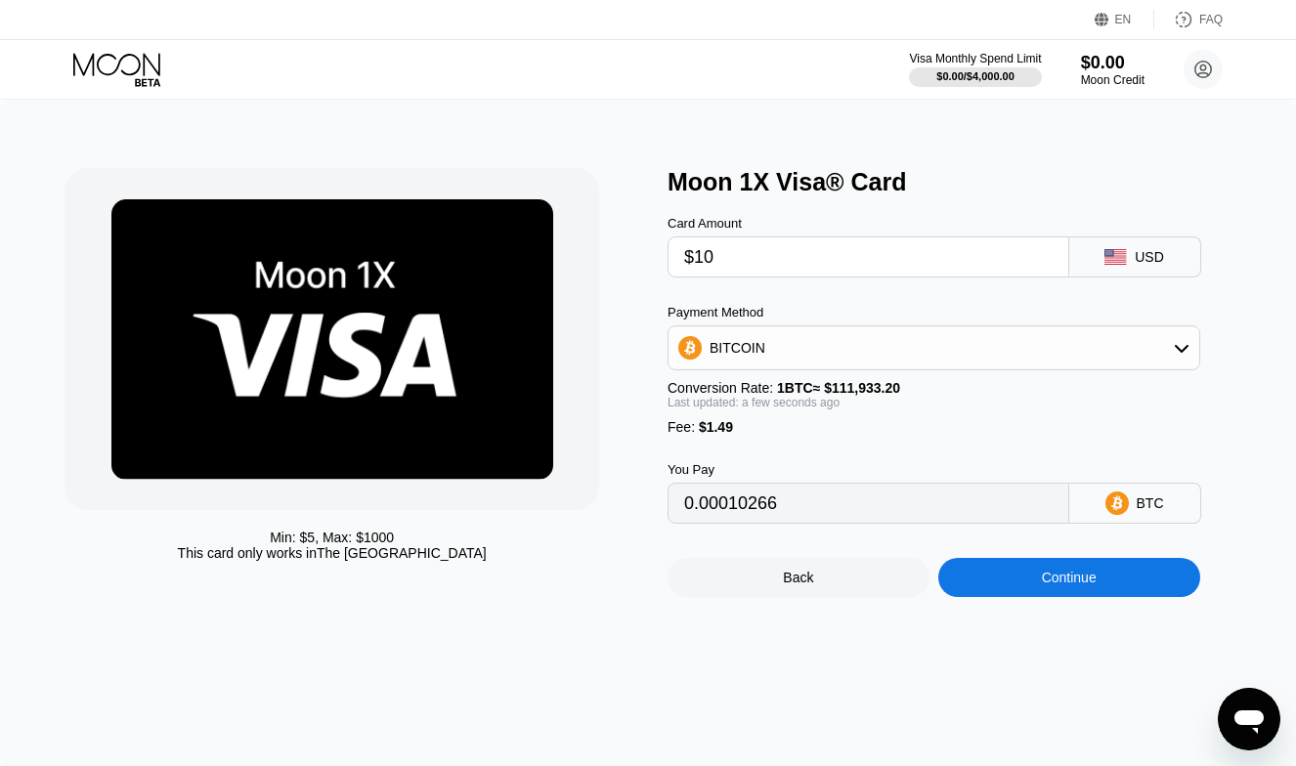
type input "$100"
type input "0.00090671"
type input "$100"
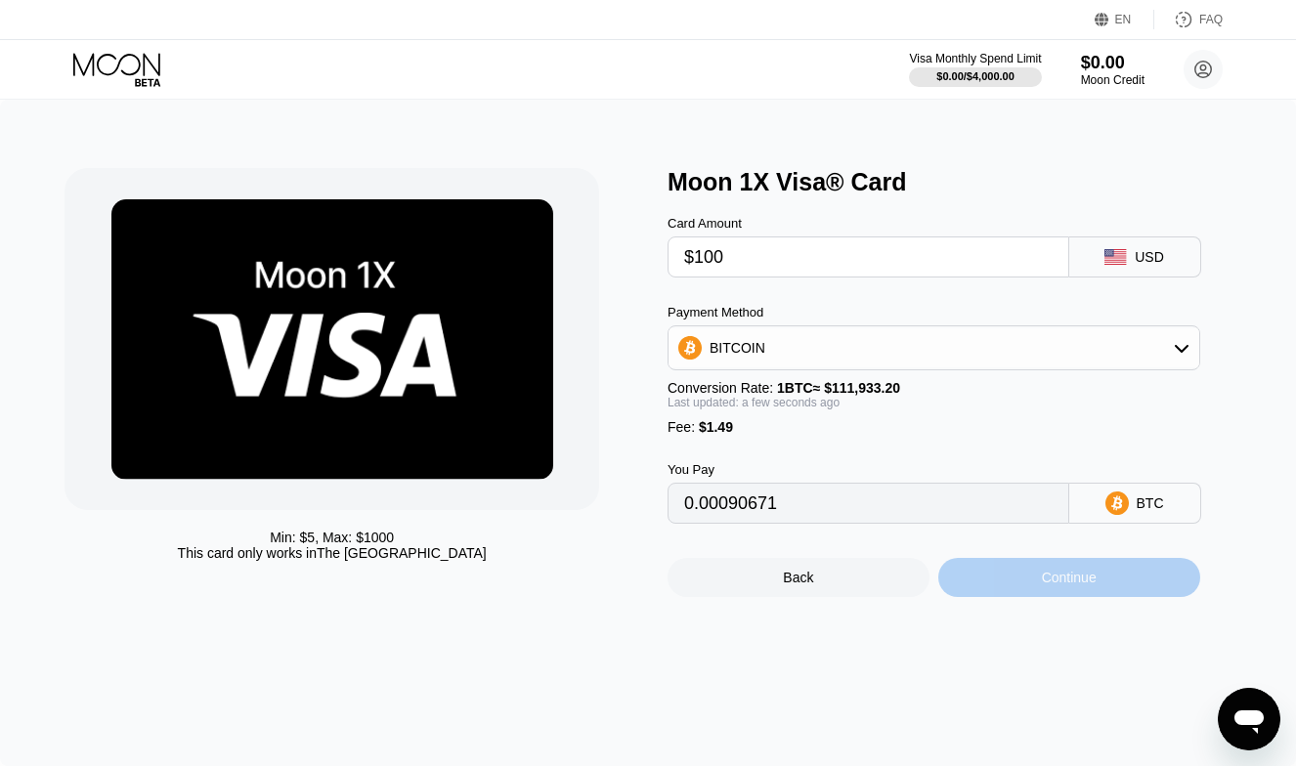
click at [1110, 587] on div "Continue" at bounding box center [1069, 577] width 262 height 39
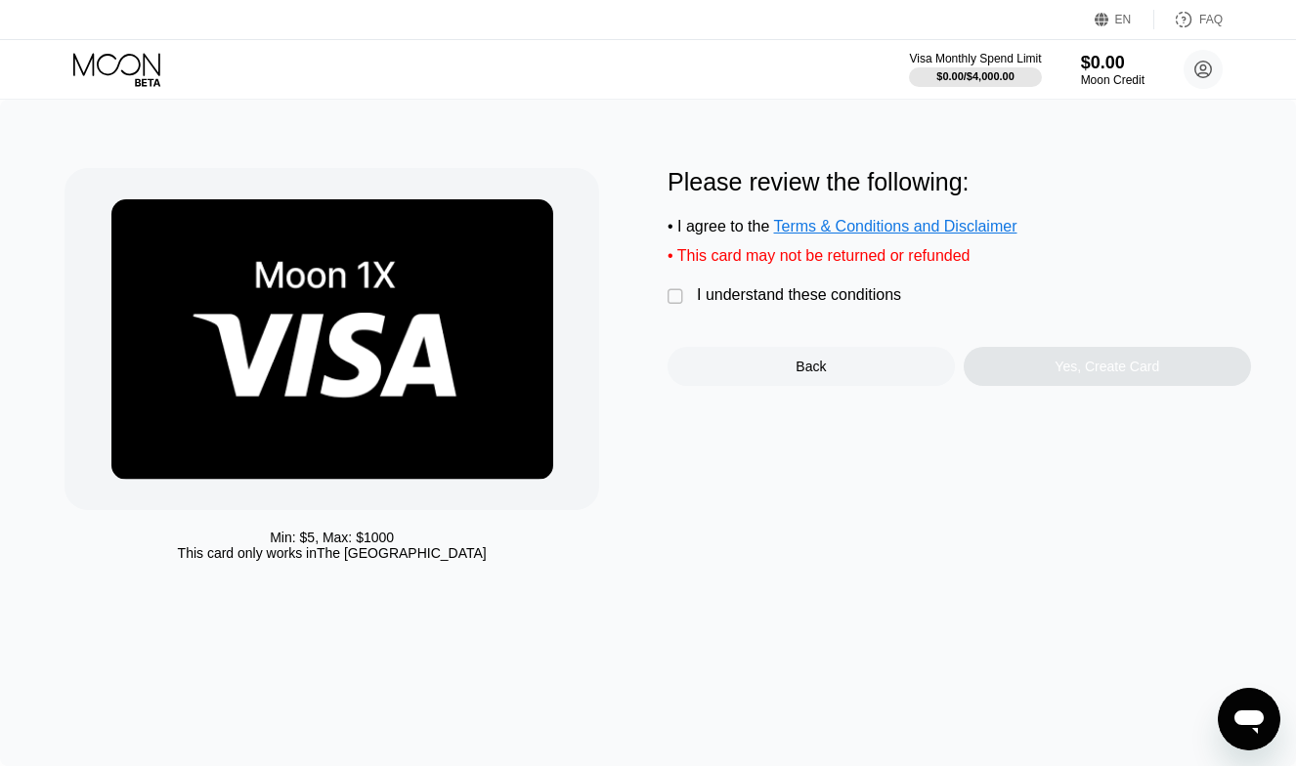
click at [671, 296] on div "" at bounding box center [677, 297] width 20 height 20
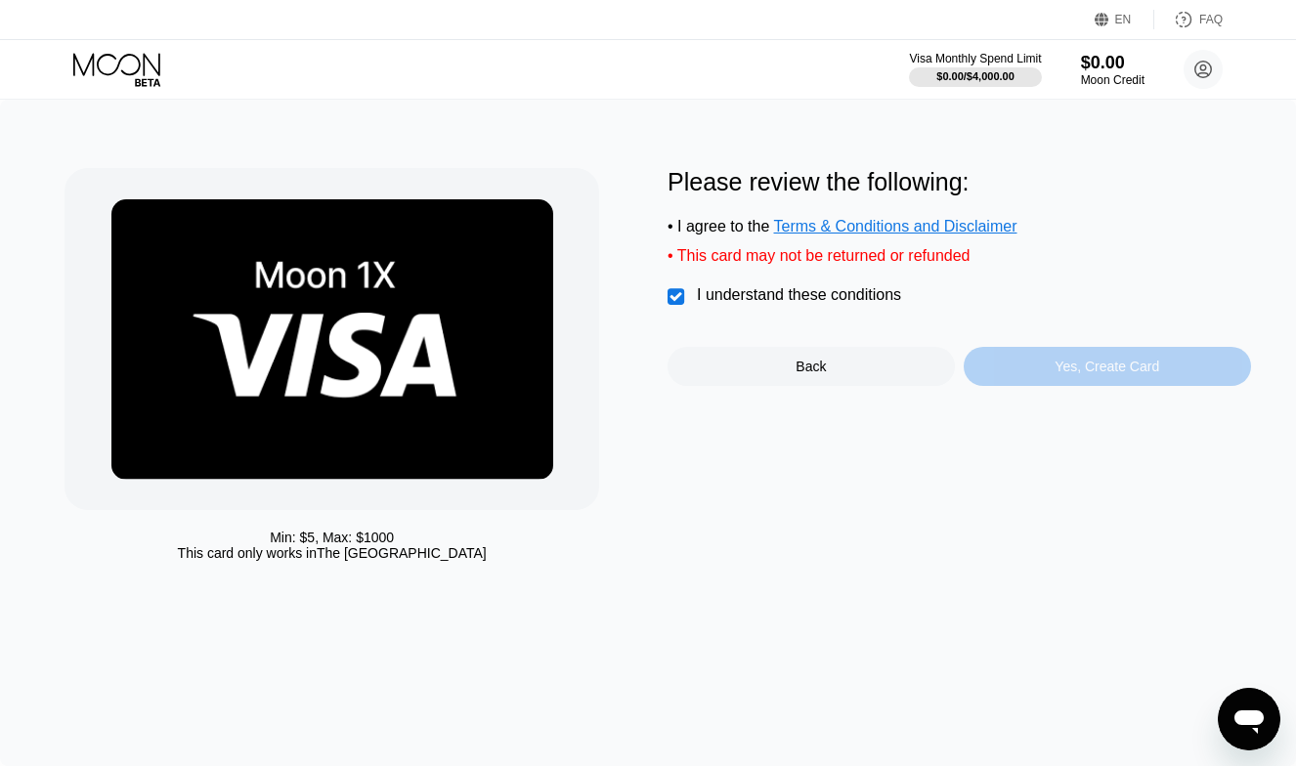
click at [1070, 373] on div "Yes, Create Card" at bounding box center [1106, 367] width 105 height 16
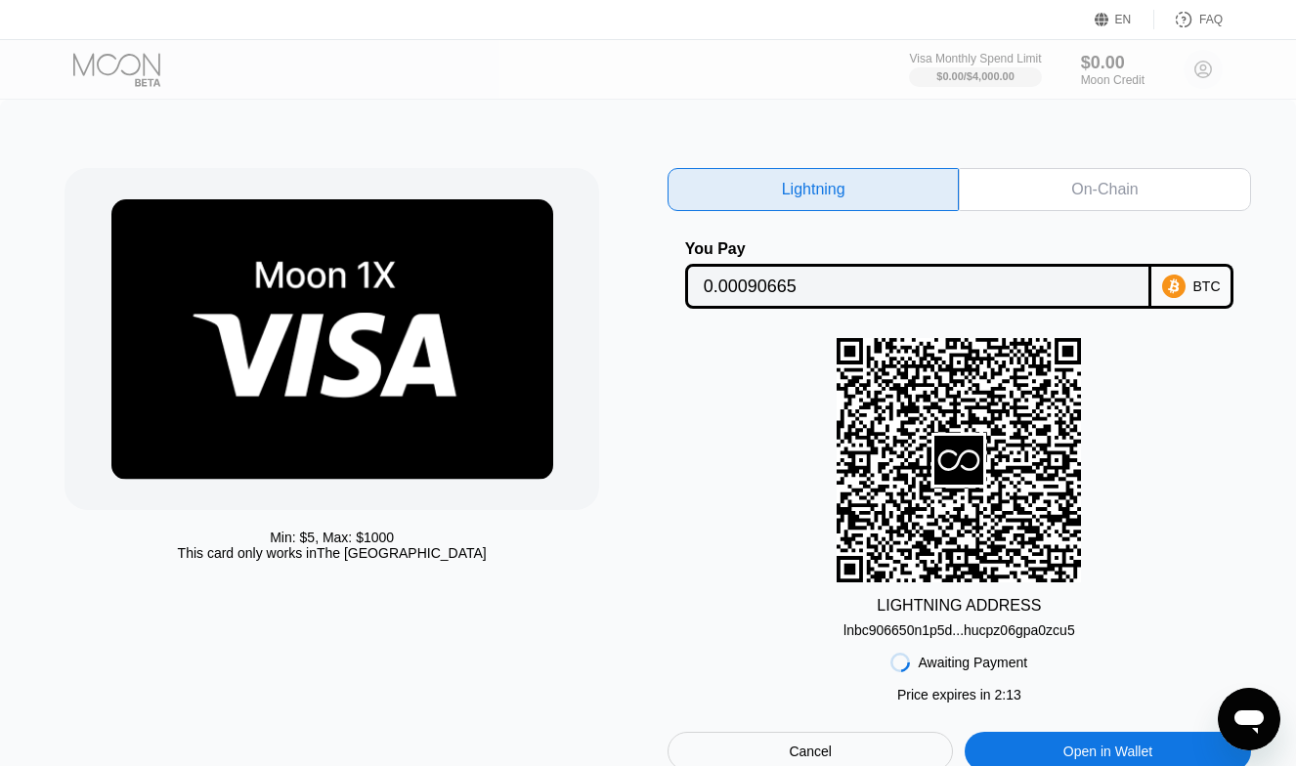
click at [1108, 200] on div "On-Chain" at bounding box center [1104, 189] width 291 height 43
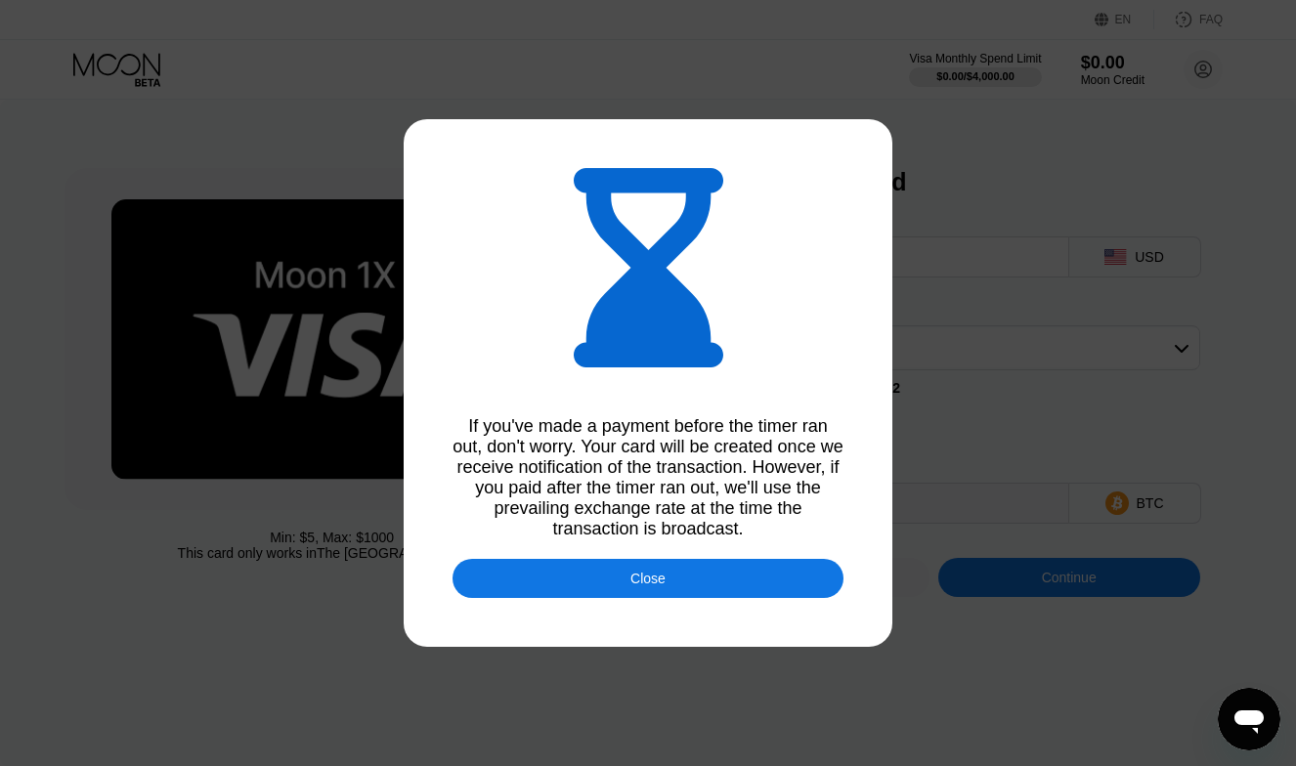
type input "0.00090541"
click at [654, 579] on div "Close" at bounding box center [647, 579] width 35 height 16
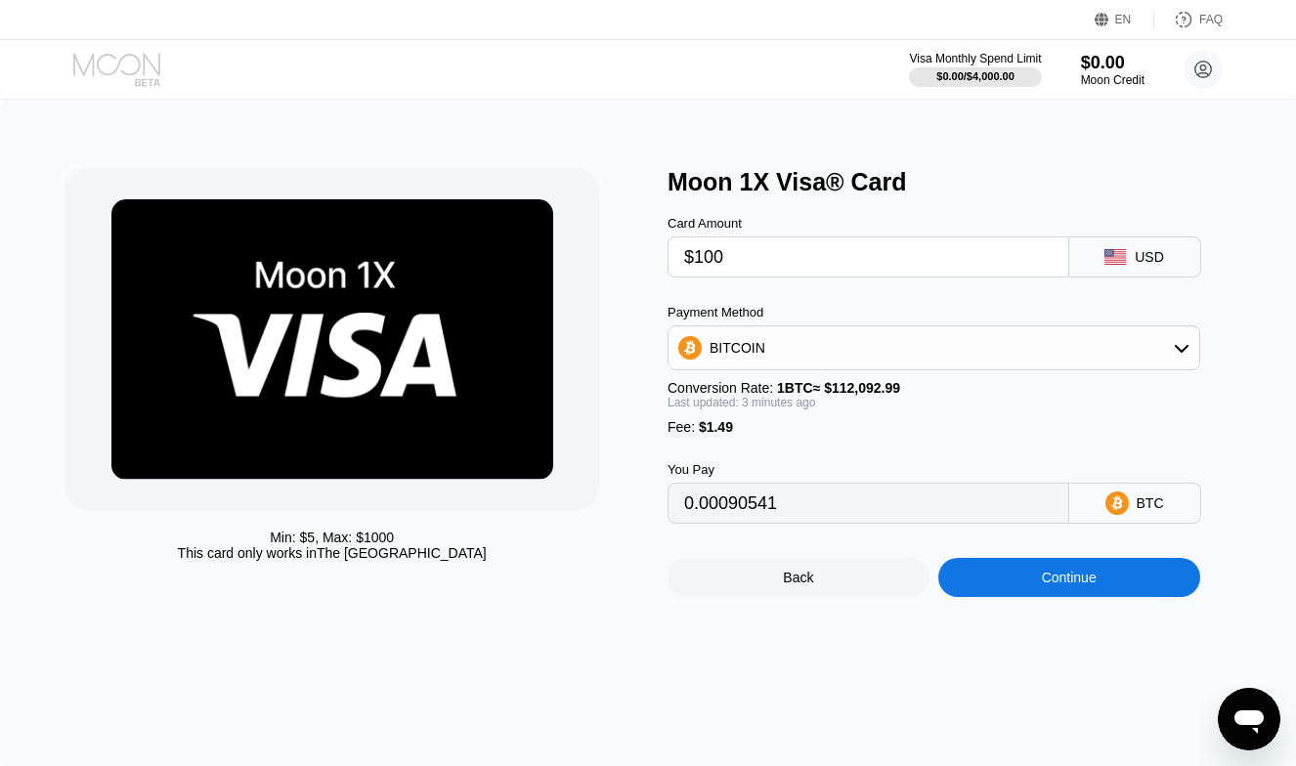
click at [131, 59] on icon at bounding box center [118, 70] width 91 height 34
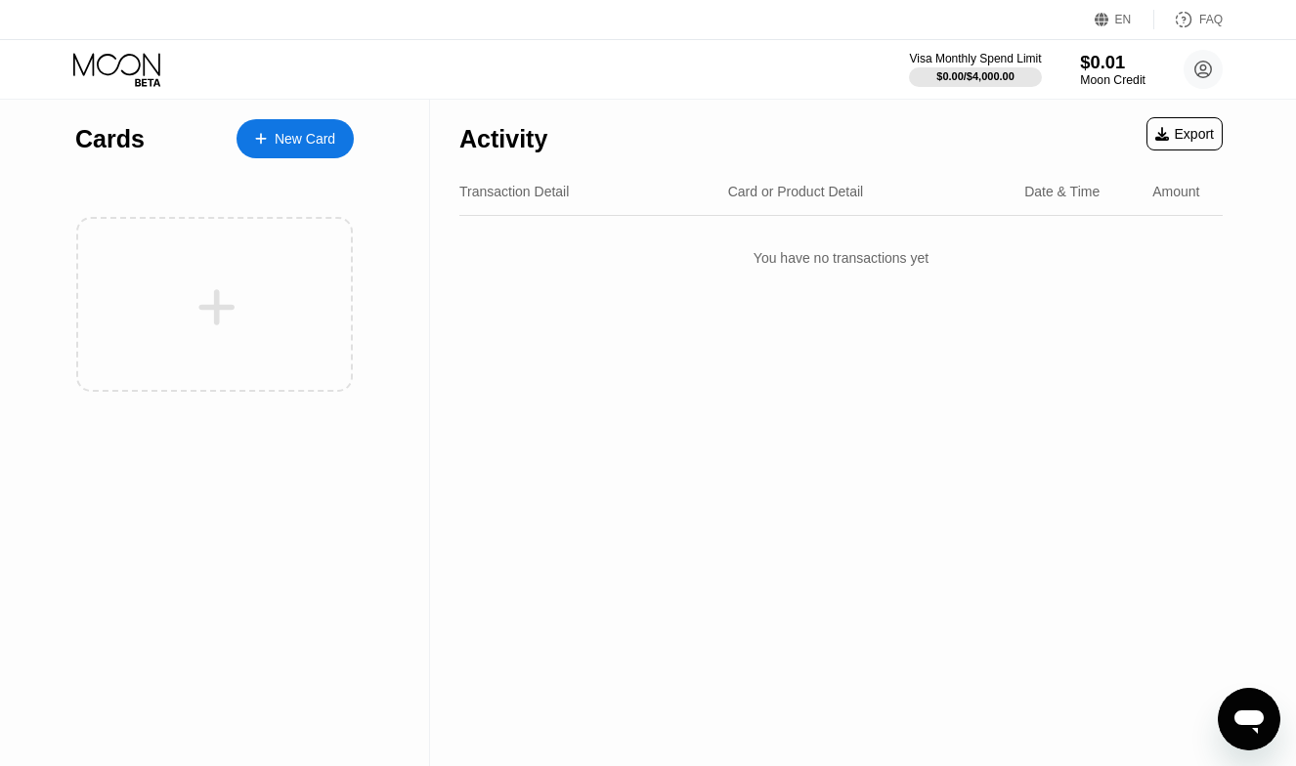
click at [1112, 64] on div "$0.01" at bounding box center [1112, 62] width 65 height 21
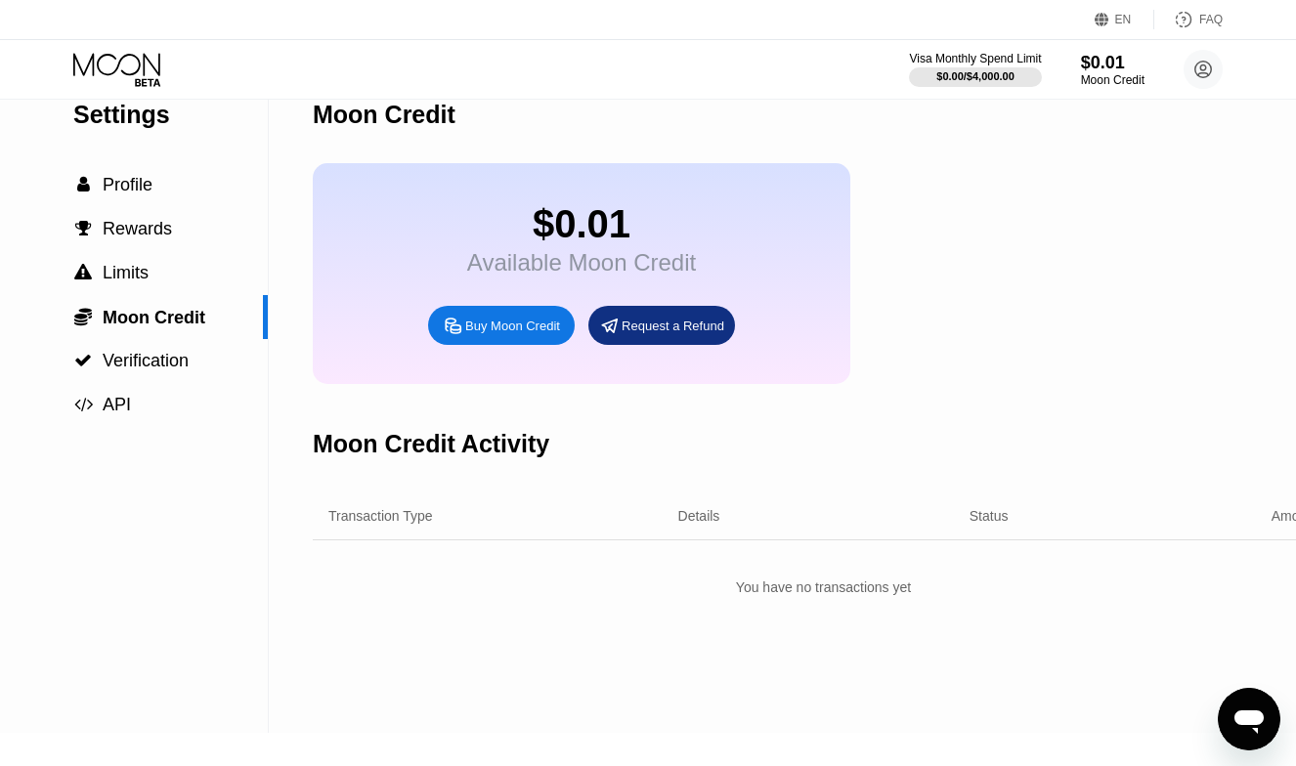
scroll to position [38, 0]
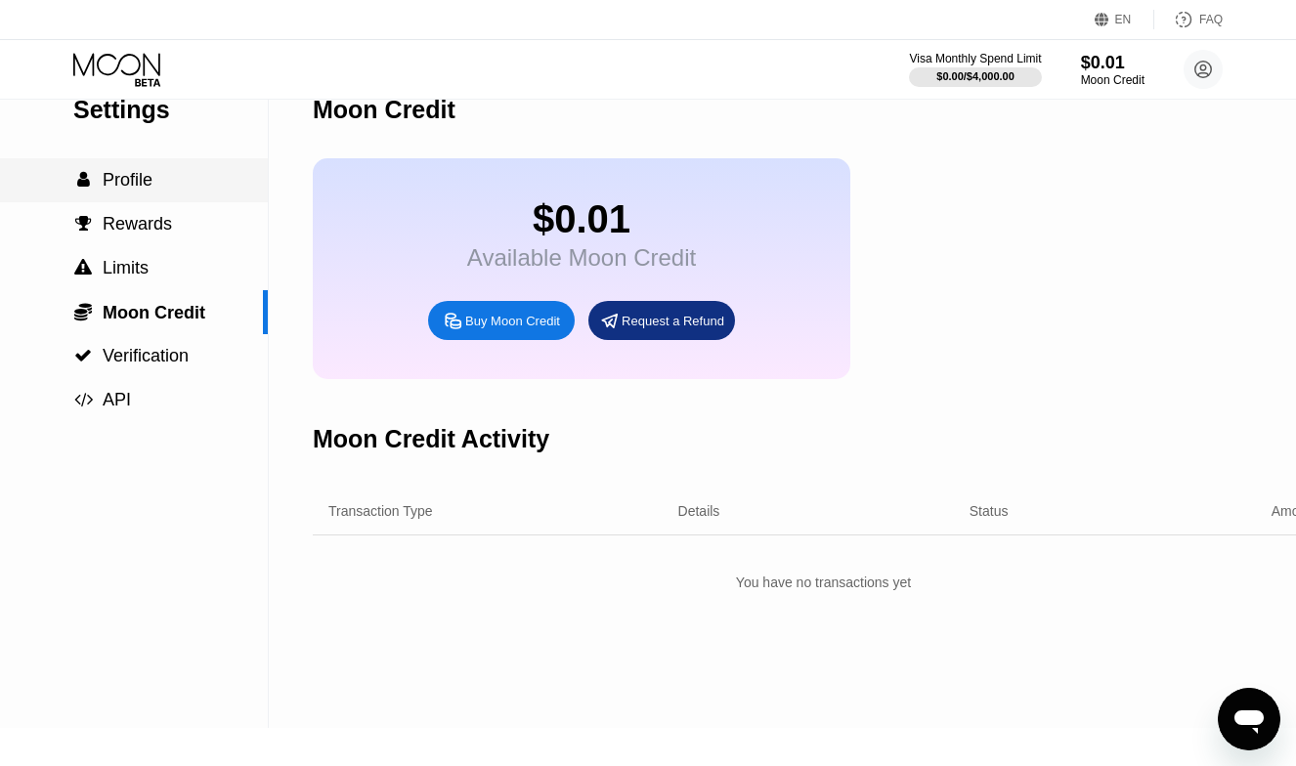
click at [126, 188] on span "Profile" at bounding box center [128, 180] width 50 height 20
